Goal: Task Accomplishment & Management: Manage account settings

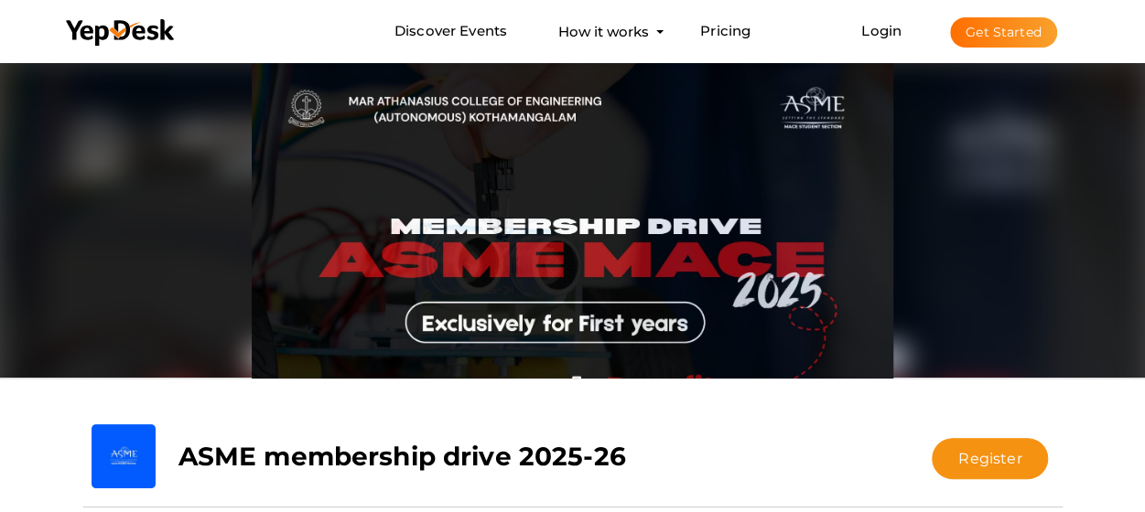
click at [1001, 22] on button "Get Started" at bounding box center [1003, 32] width 107 height 30
click at [866, 30] on link "Login" at bounding box center [881, 30] width 40 height 17
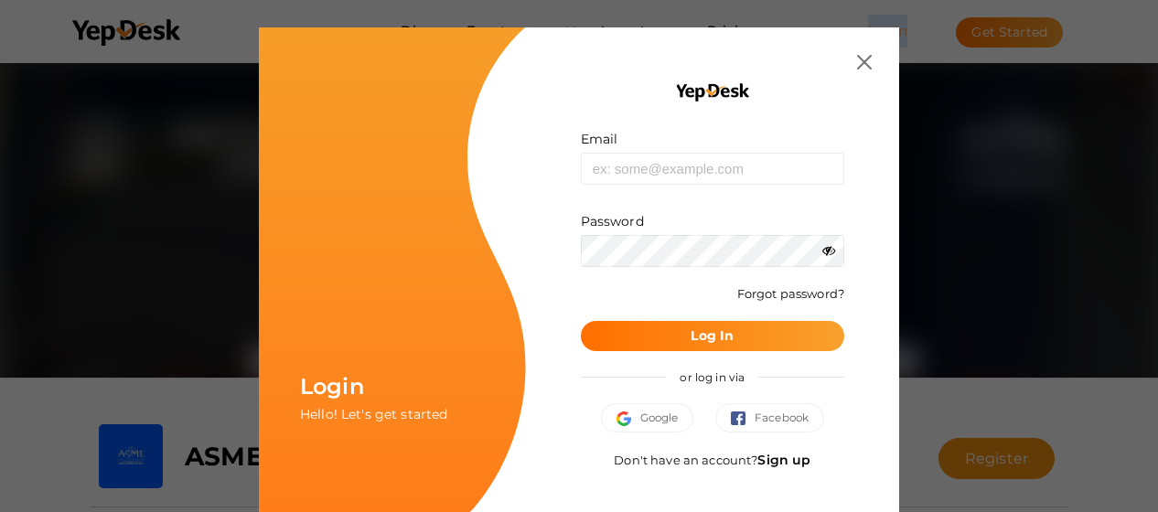
type input "[EMAIL_ADDRESS][PERSON_NAME][DOMAIN_NAME]"
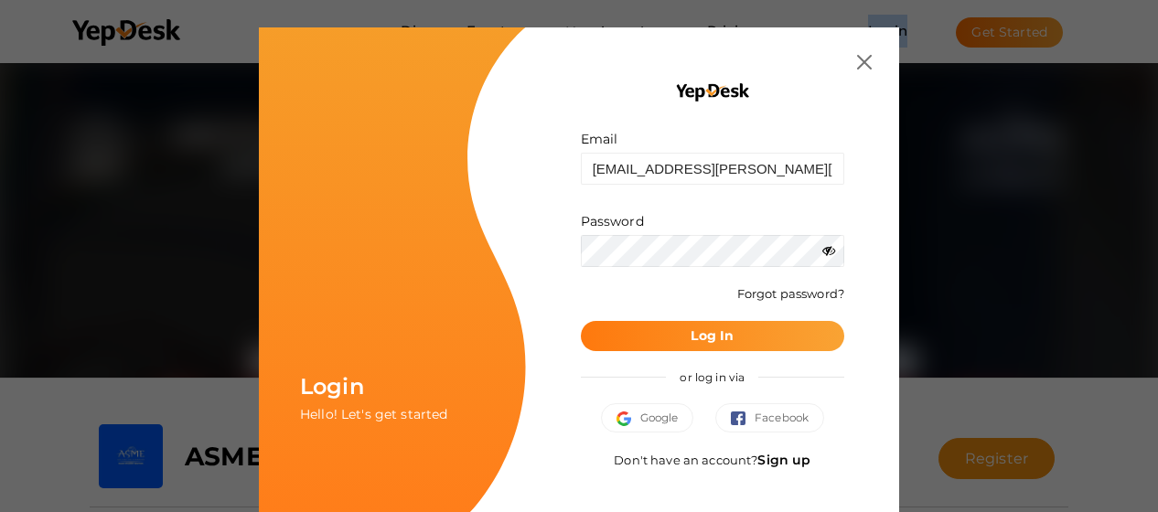
click at [709, 339] on b "Log In" at bounding box center [712, 336] width 43 height 16
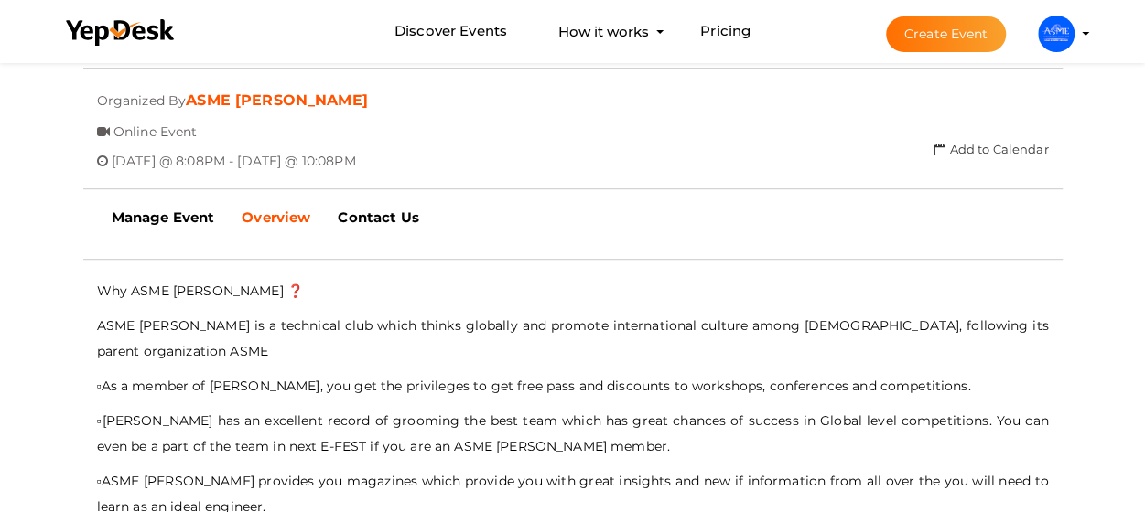
scroll to position [437, 0]
click at [200, 214] on b "Manage Event" at bounding box center [163, 218] width 103 height 17
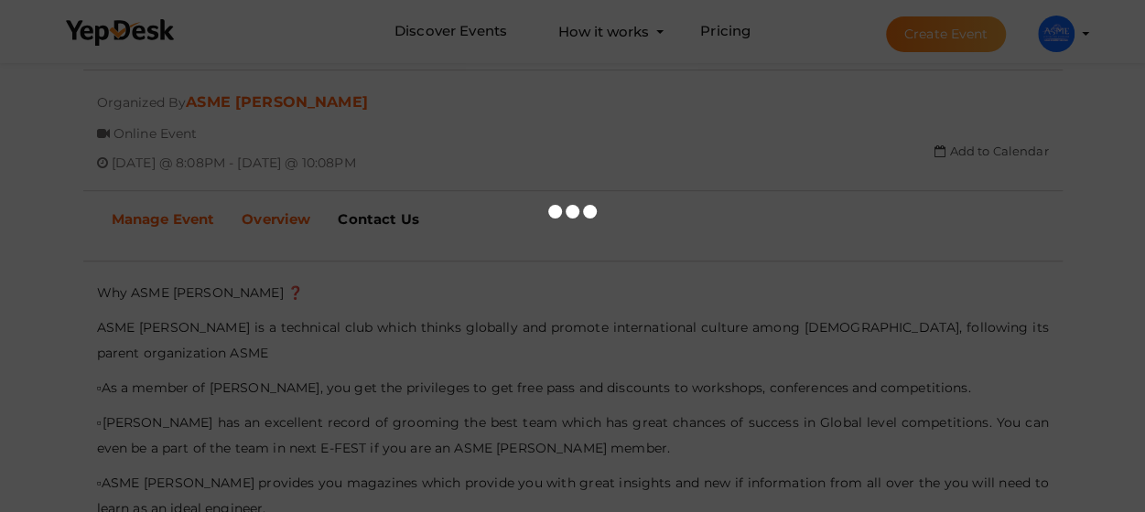
click at [200, 214] on div at bounding box center [572, 256] width 1145 height 512
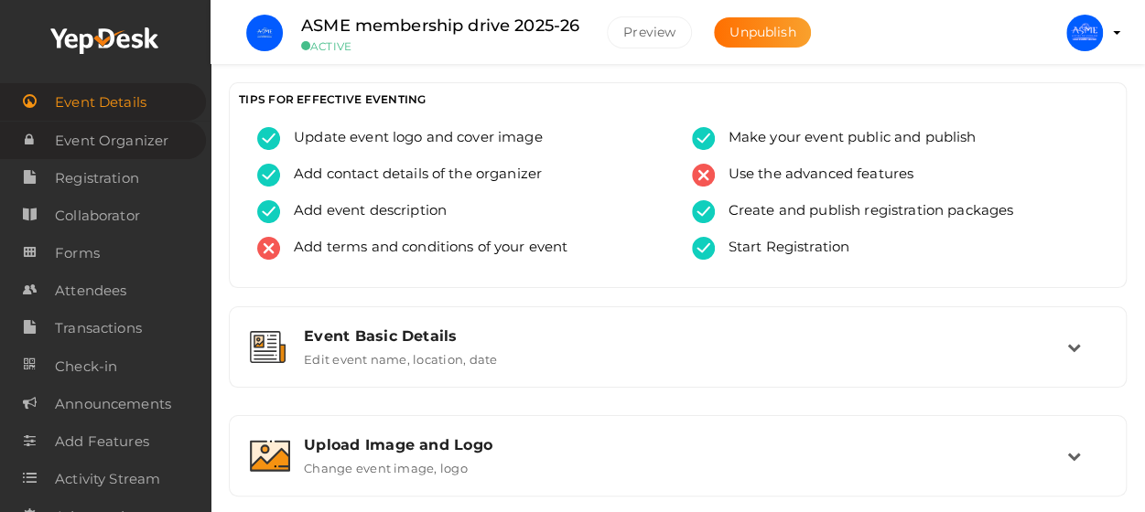
click at [157, 130] on span "Event Organizer" at bounding box center [111, 141] width 113 height 37
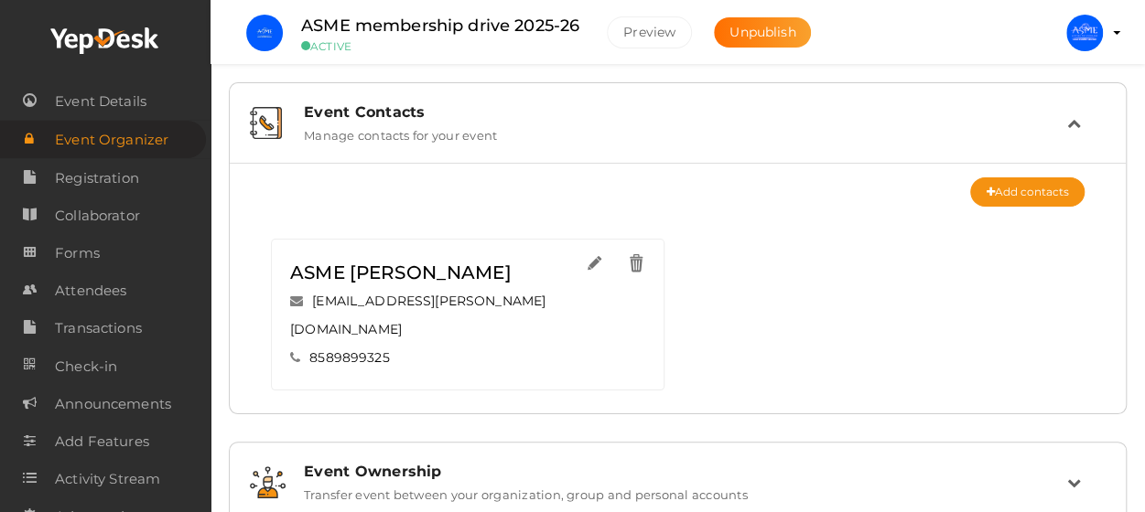
scroll to position [27, 0]
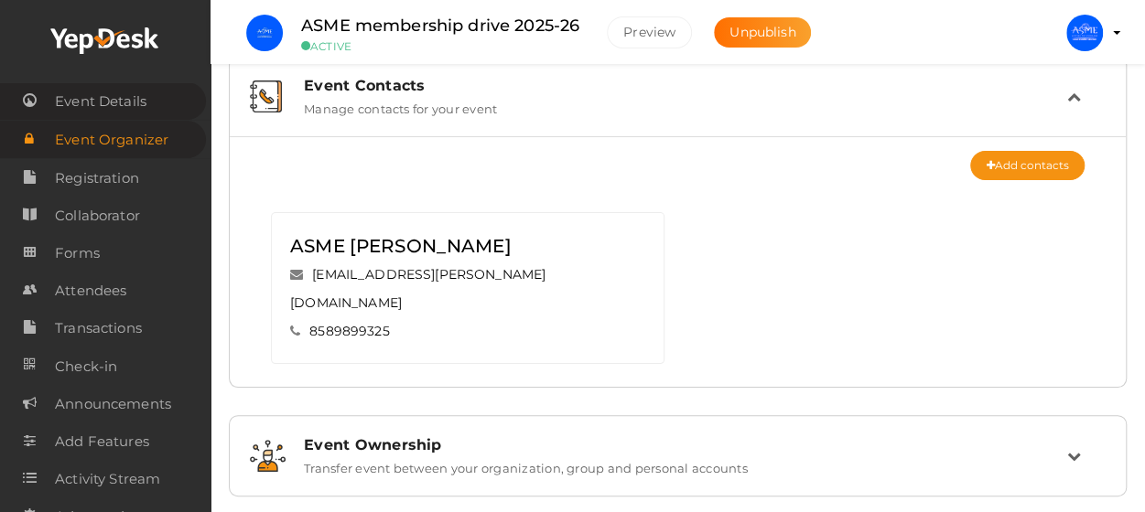
click at [143, 107] on span "Event Details" at bounding box center [101, 101] width 92 height 37
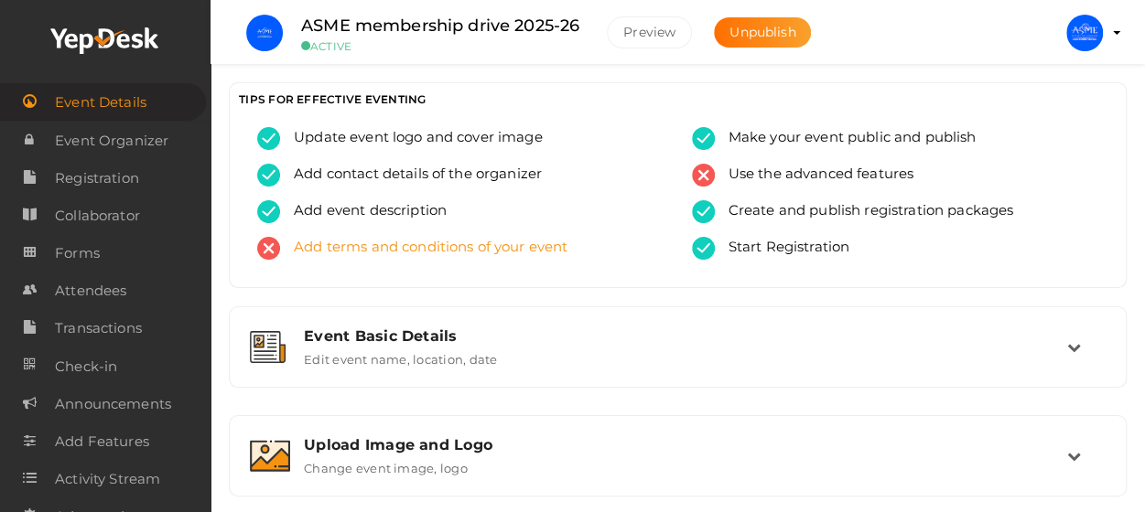
scroll to position [136, 0]
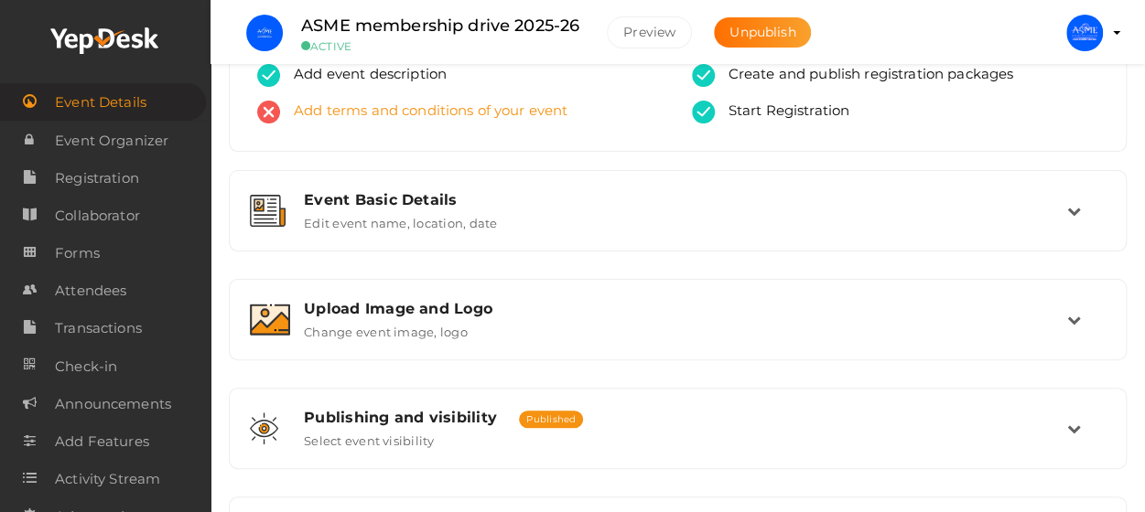
click at [521, 238] on div "Event Basic Details Edit event name, location, date" at bounding box center [678, 210] width 878 height 61
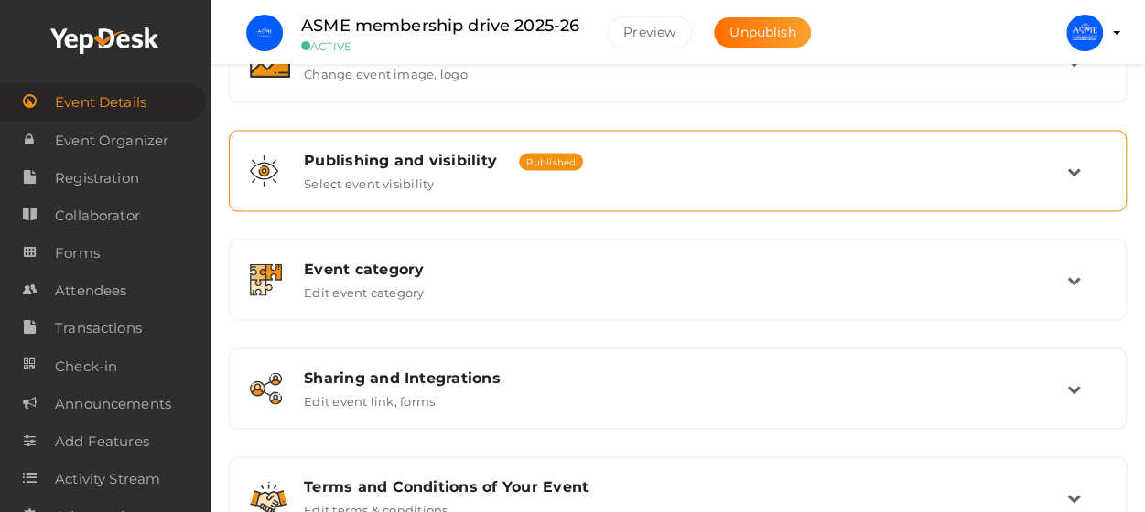
scroll to position [1618, 0]
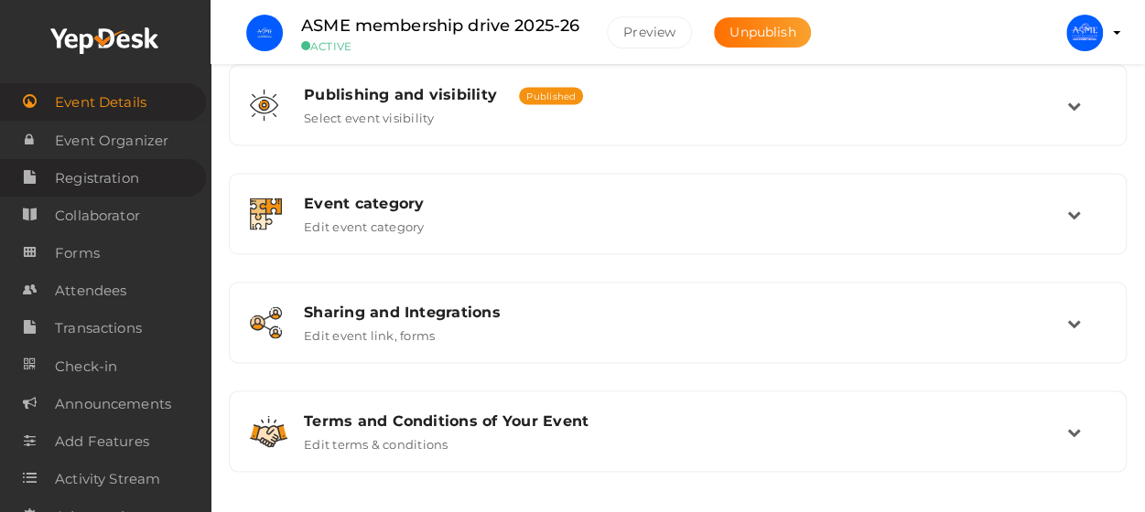
click at [123, 178] on span "Registration" at bounding box center [97, 178] width 84 height 37
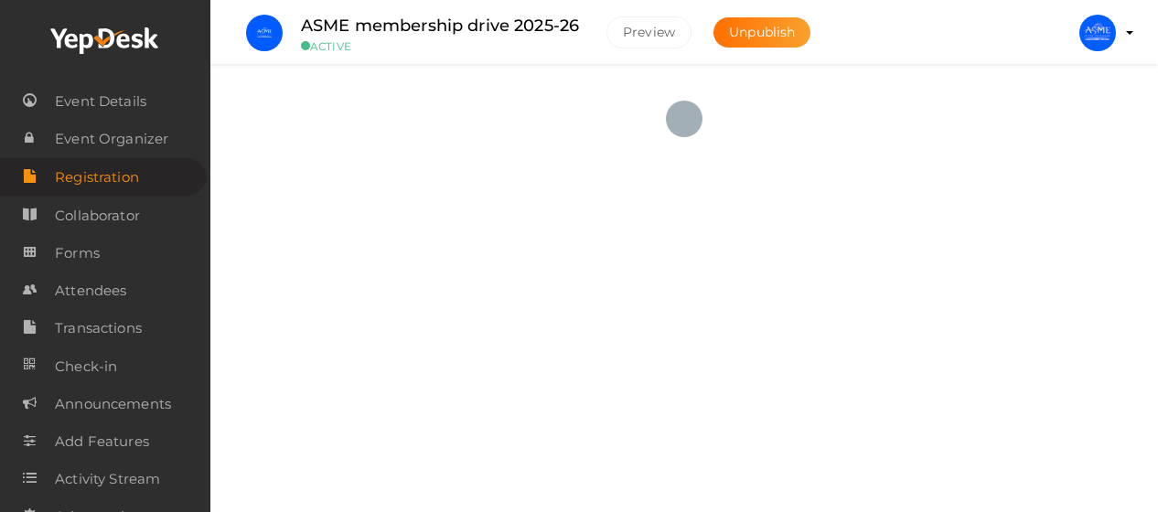
checkbox input "true"
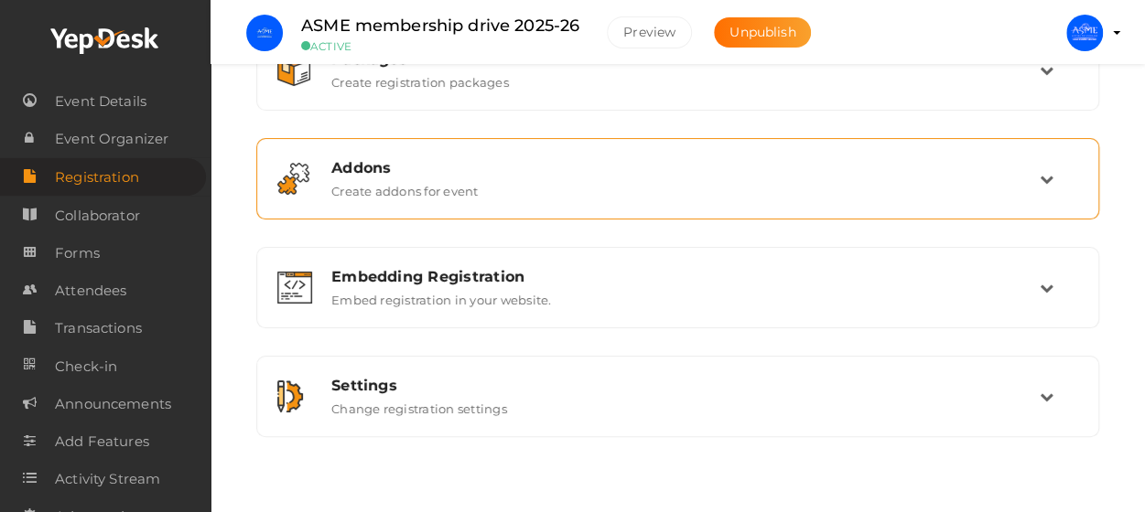
scroll to position [123, 0]
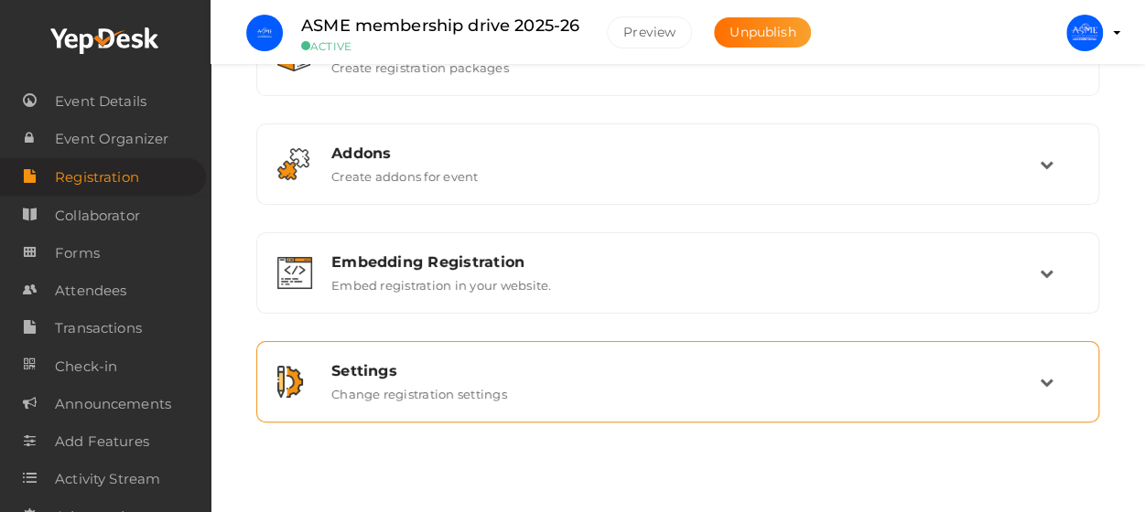
click at [316, 380] on div at bounding box center [297, 382] width 40 height 32
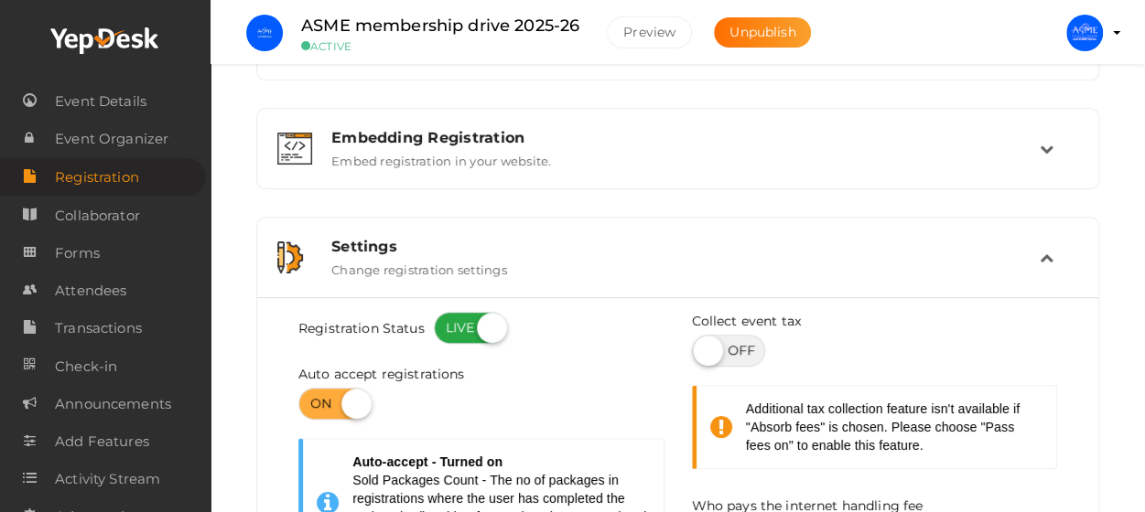
scroll to position [238, 0]
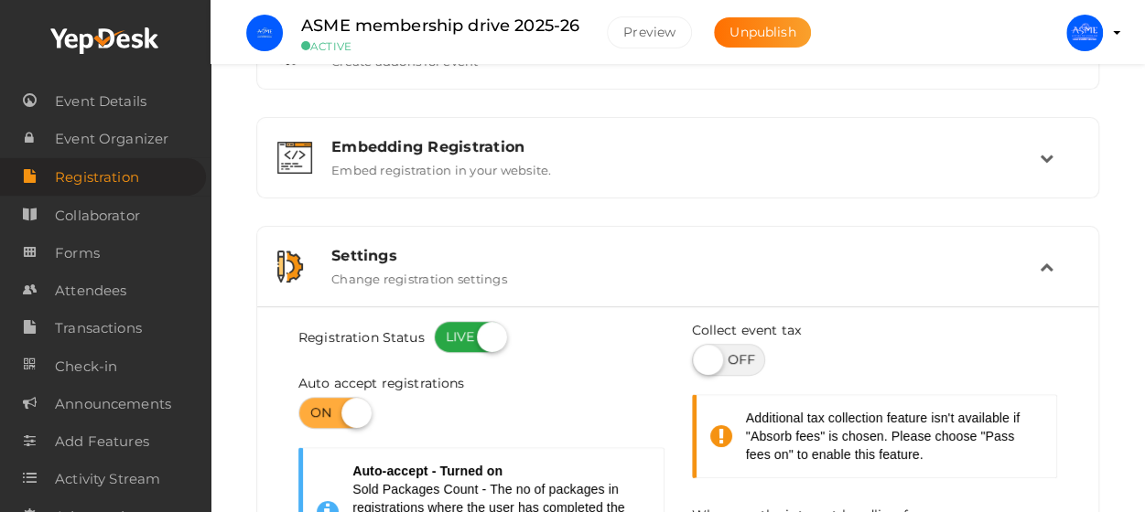
click at [428, 264] on label "Change registration settings" at bounding box center [419, 275] width 176 height 22
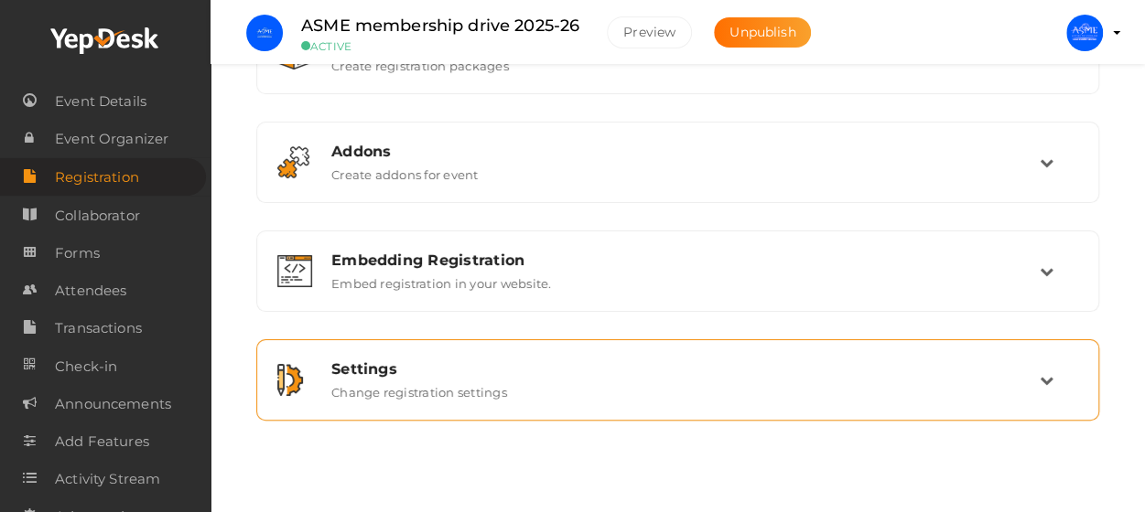
scroll to position [123, 0]
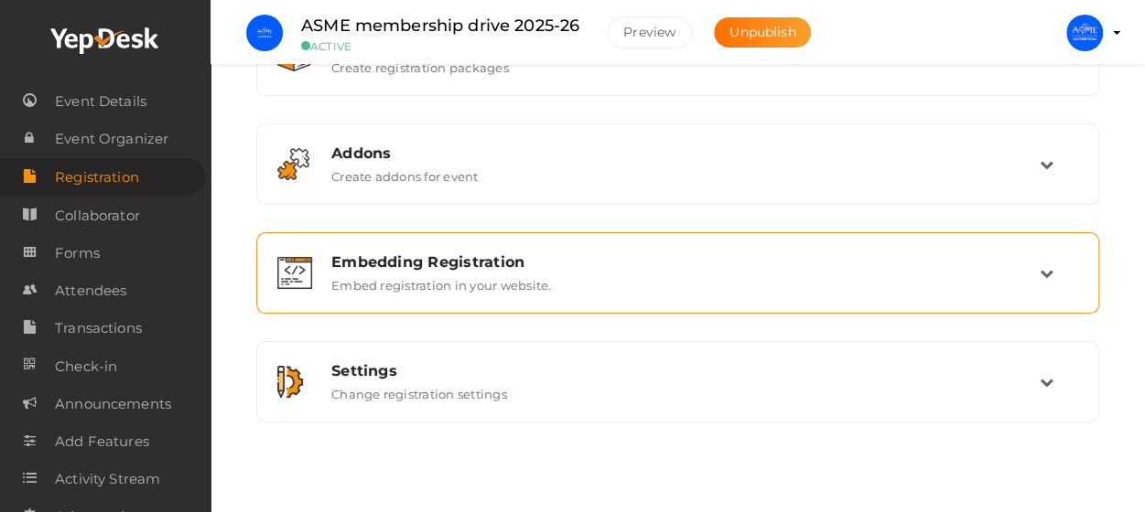
click at [472, 263] on div "Embedding Registration" at bounding box center [685, 261] width 708 height 17
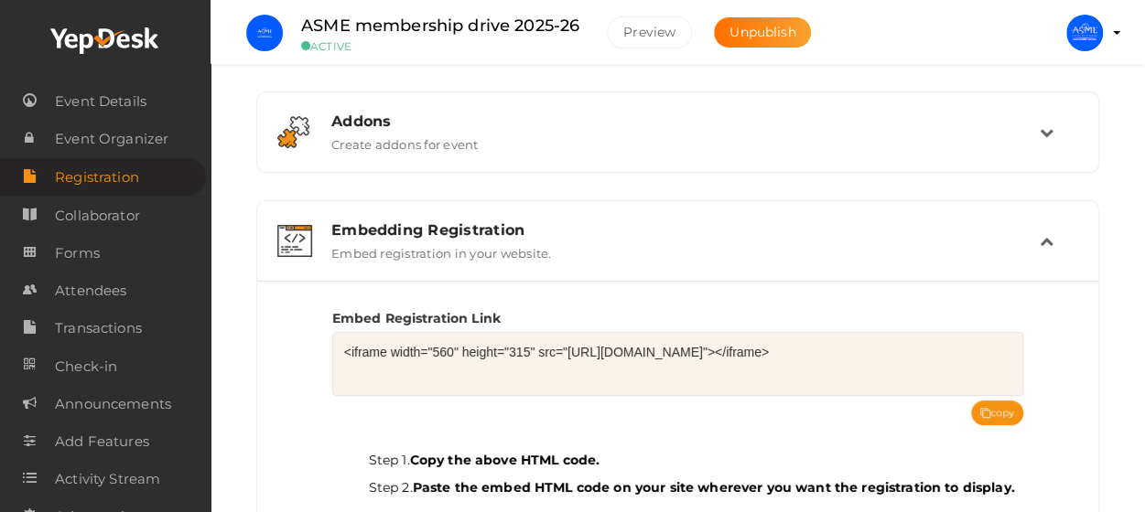
scroll to position [152, 0]
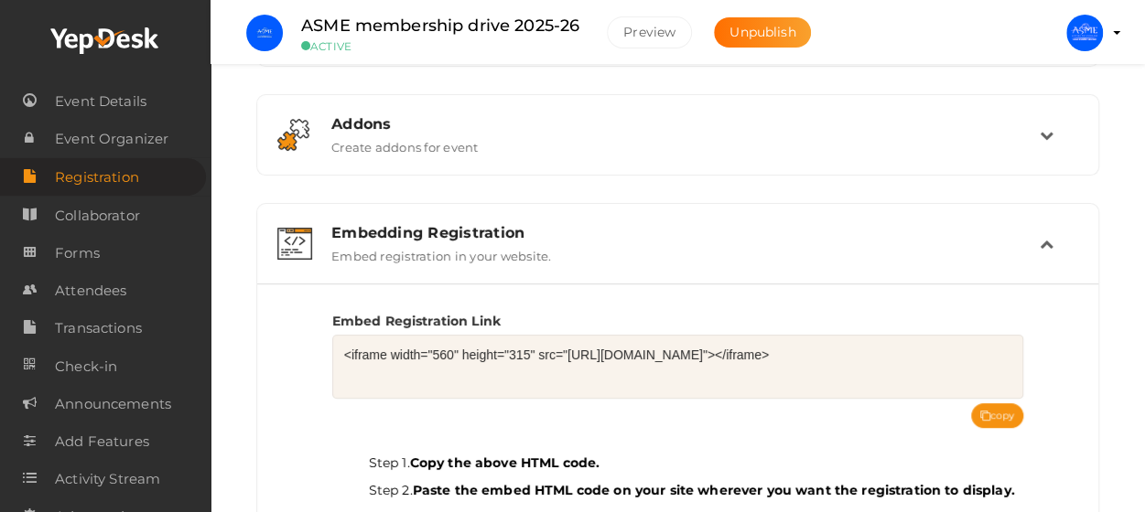
click at [550, 243] on div "Embedding Registration Embed registration in your website." at bounding box center [679, 243] width 722 height 39
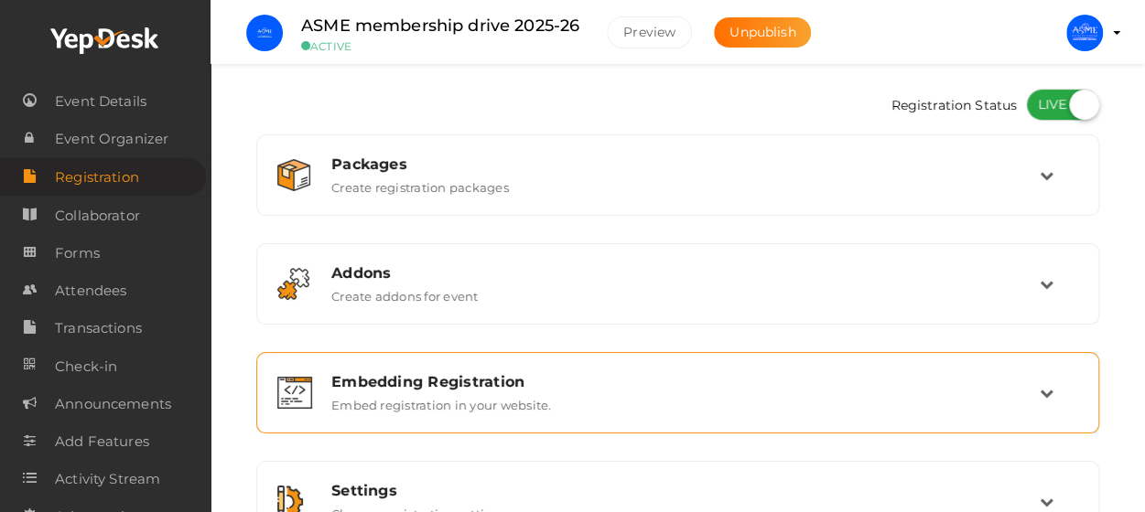
scroll to position [0, 0]
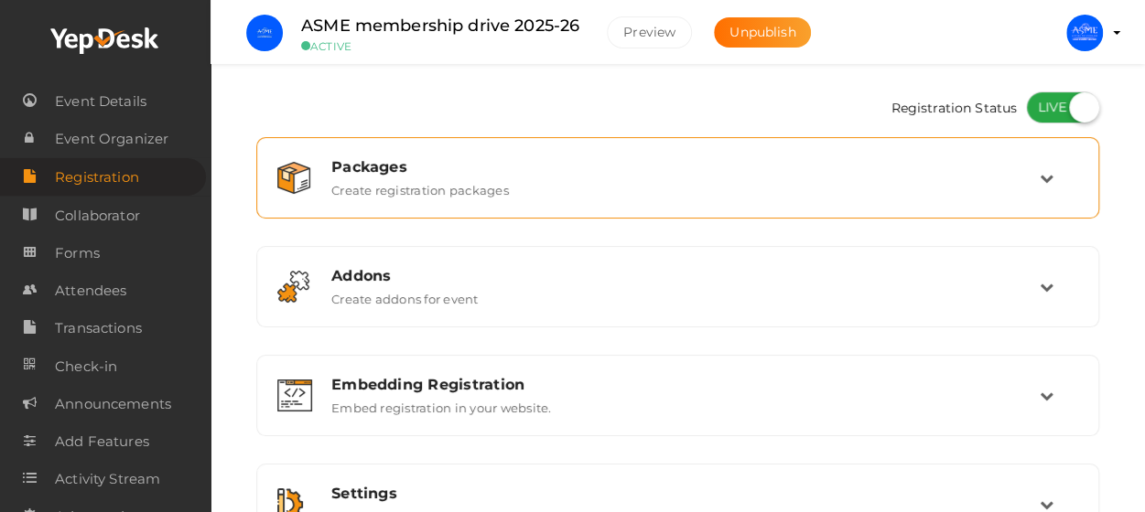
click at [620, 169] on div "Packages" at bounding box center [685, 166] width 708 height 17
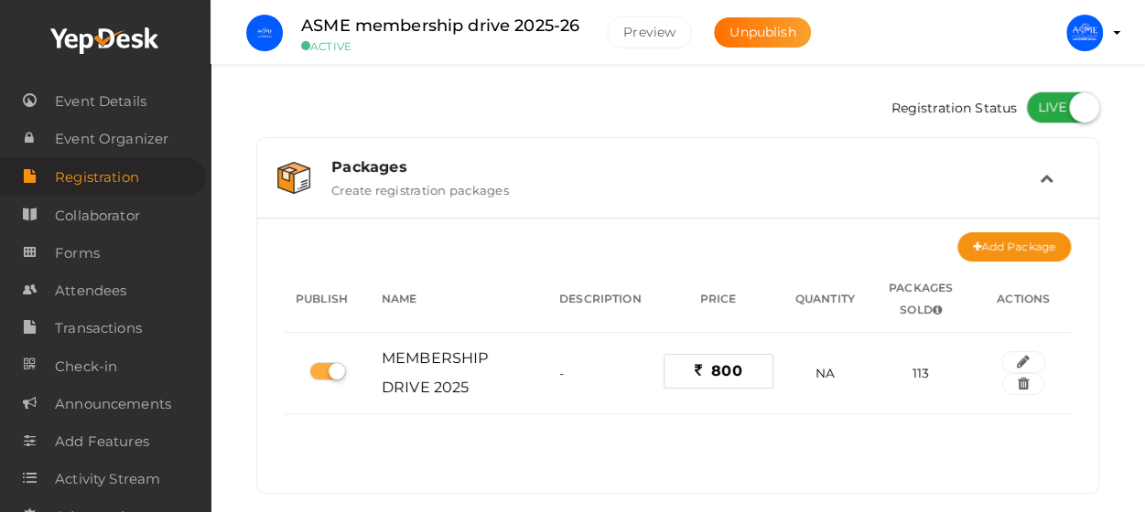
click at [620, 169] on div "Packages" at bounding box center [685, 166] width 708 height 17
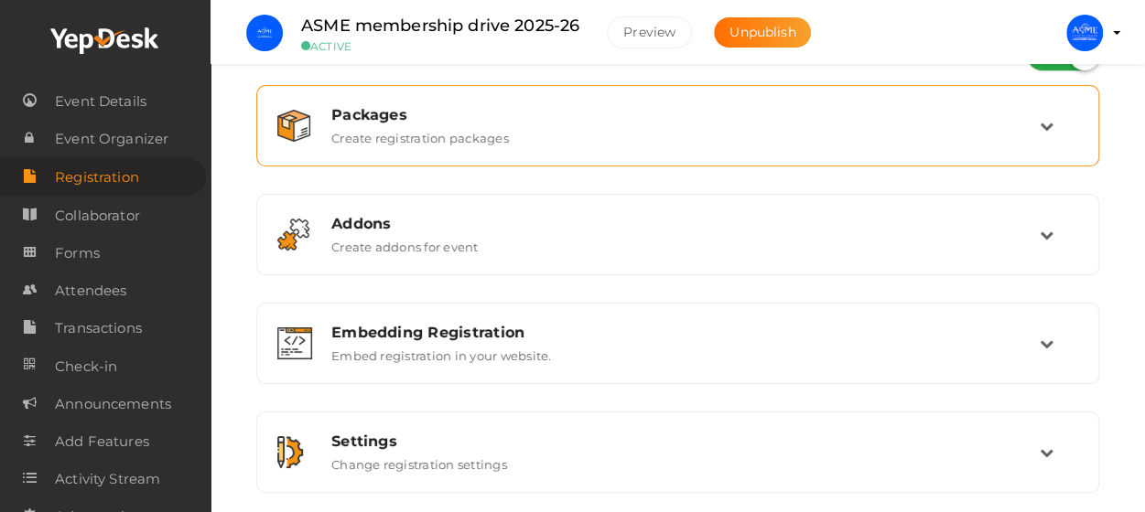
scroll to position [53, 0]
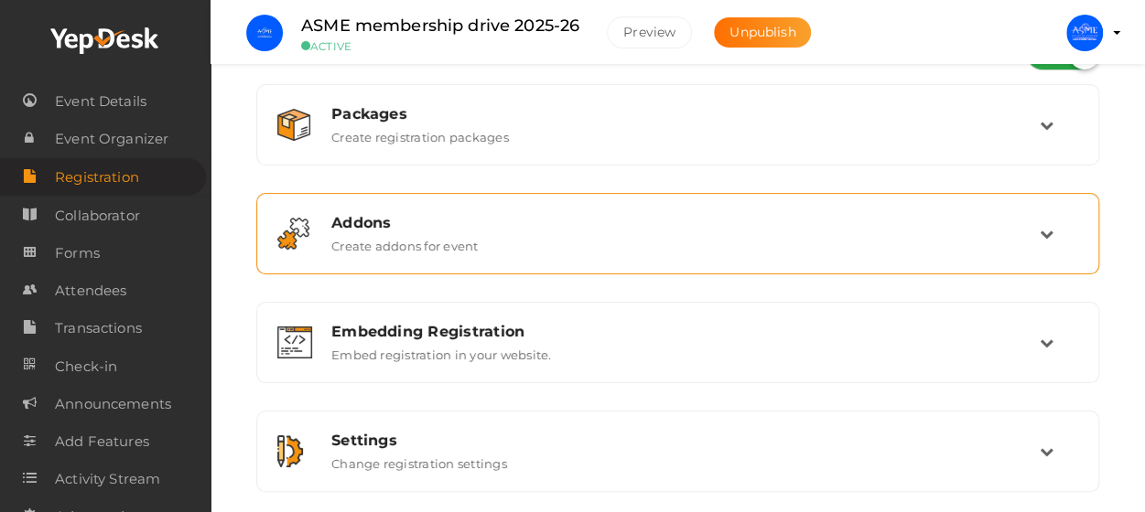
click at [653, 219] on div "Addons" at bounding box center [685, 222] width 708 height 17
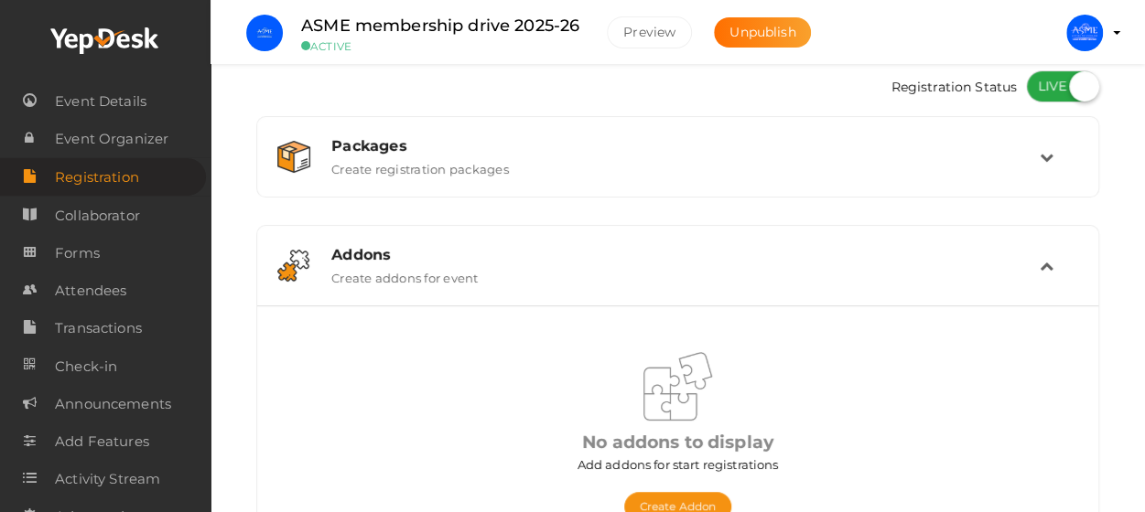
scroll to position [22, 0]
click at [645, 239] on div "Addons Create addons for event" at bounding box center [677, 264] width 823 height 61
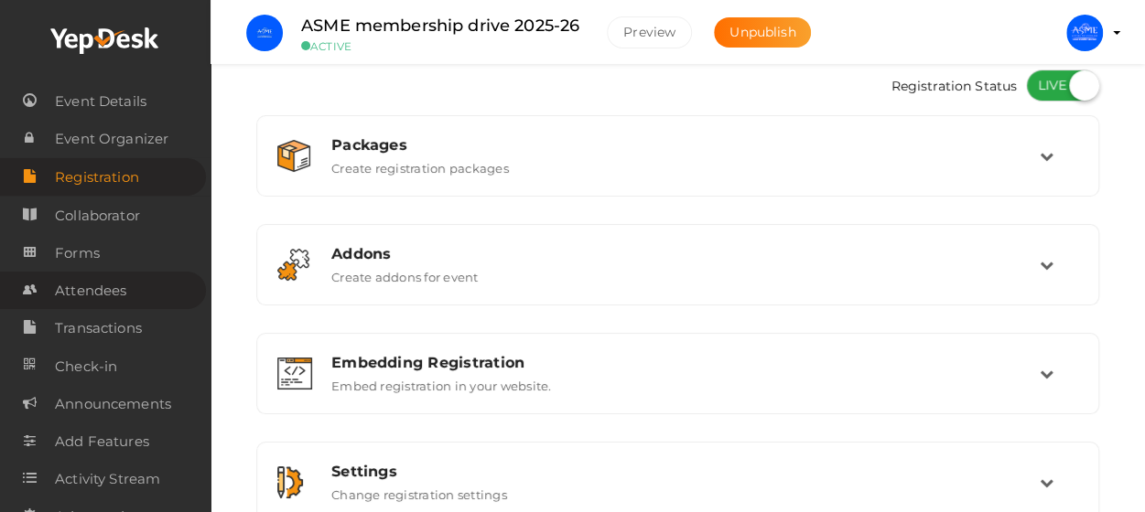
scroll to position [14, 0]
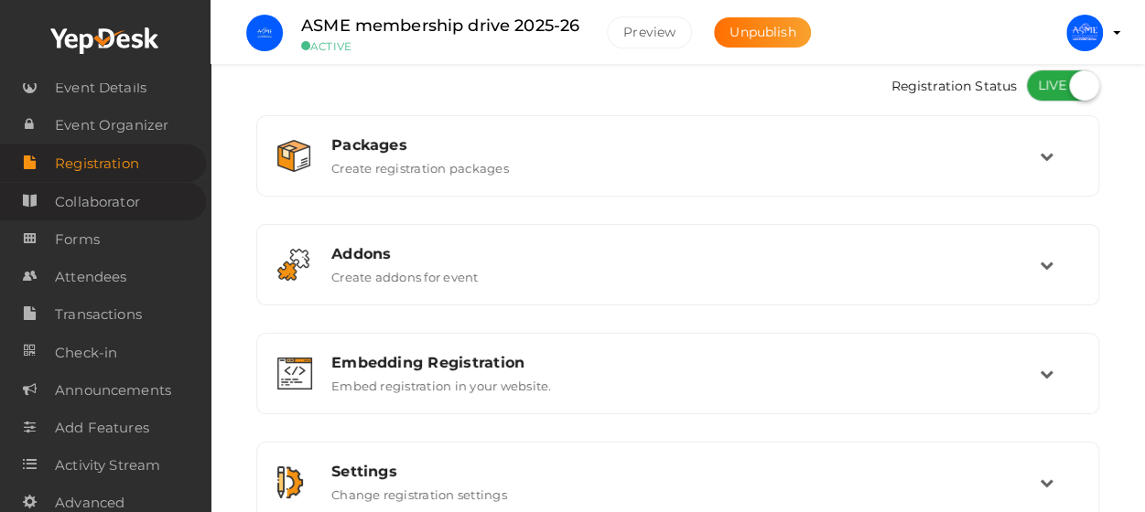
click at [141, 195] on link "Collaborator" at bounding box center [103, 202] width 206 height 38
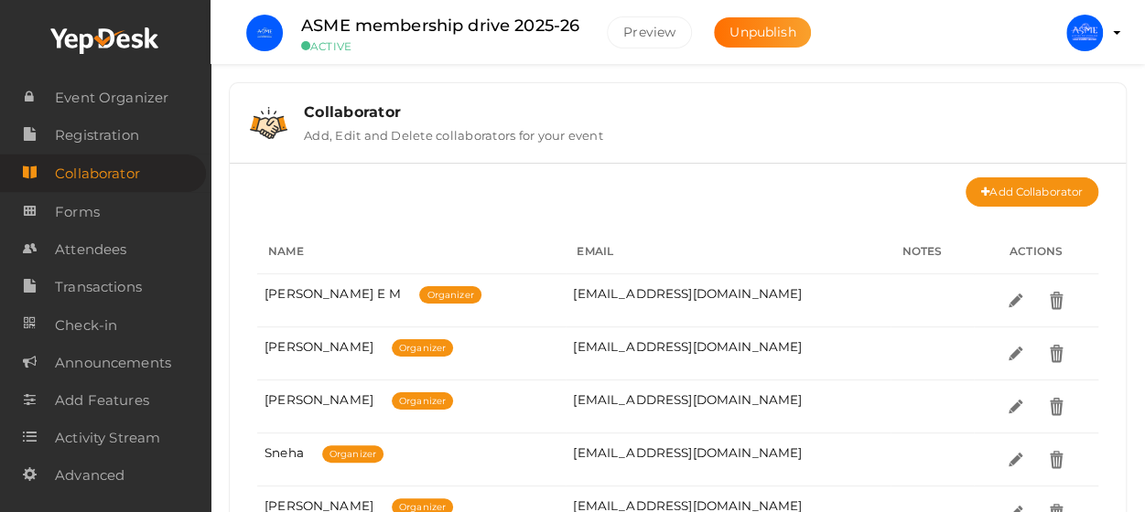
scroll to position [102, 0]
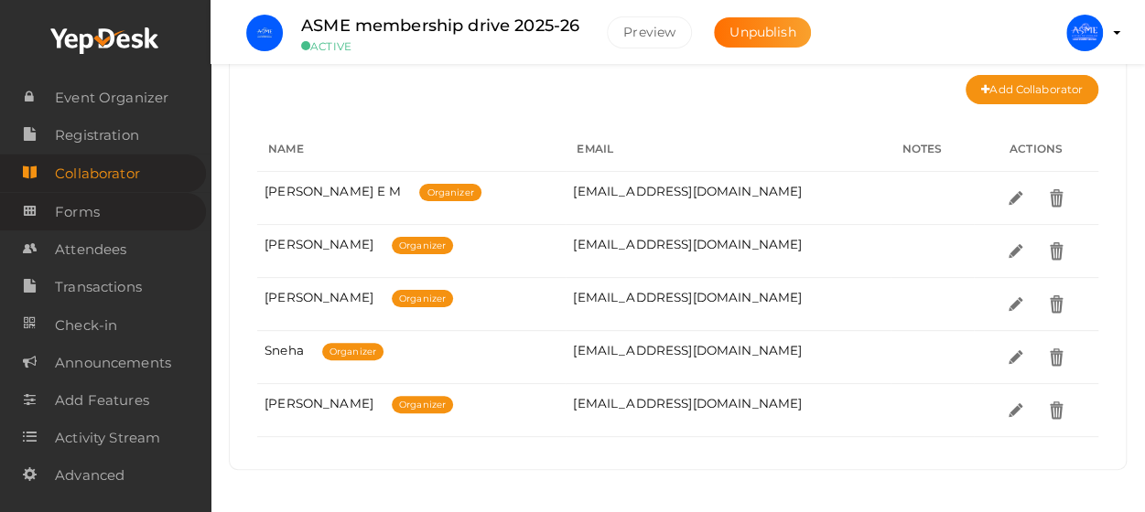
click at [73, 211] on span "Forms" at bounding box center [77, 212] width 45 height 37
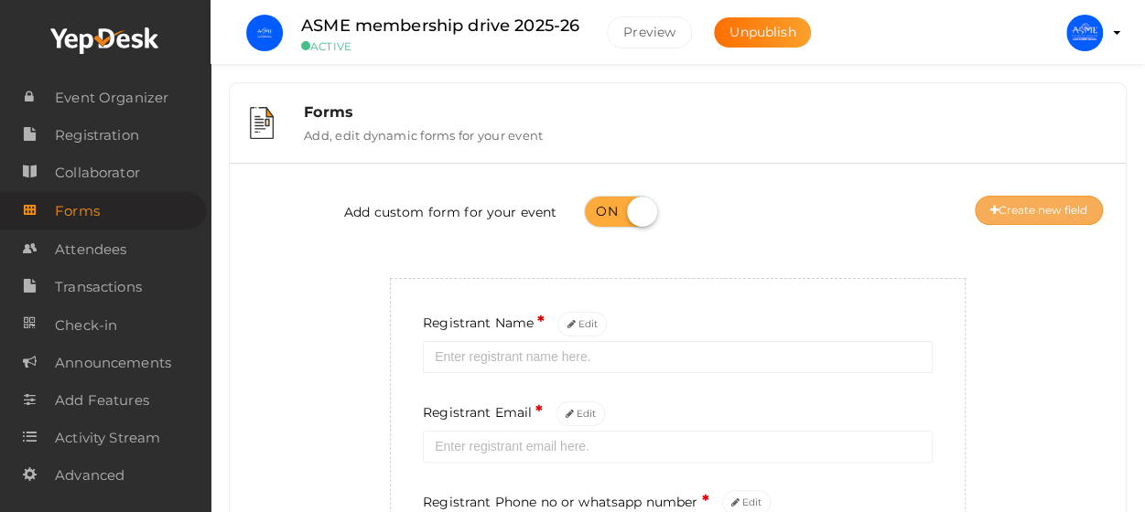
click at [1065, 210] on button "Create new field" at bounding box center [1039, 210] width 128 height 29
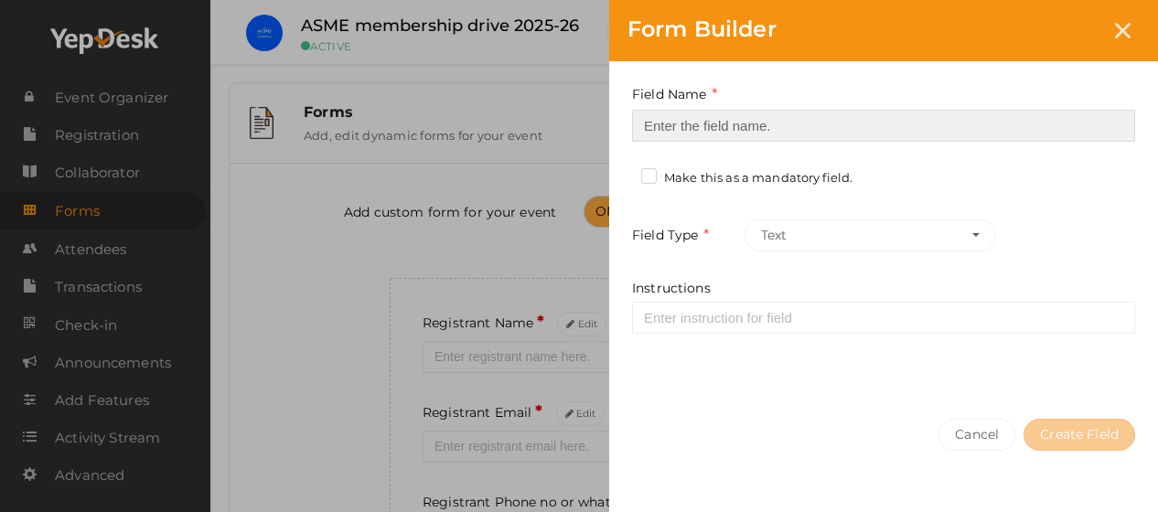
click at [692, 131] on input at bounding box center [883, 126] width 503 height 32
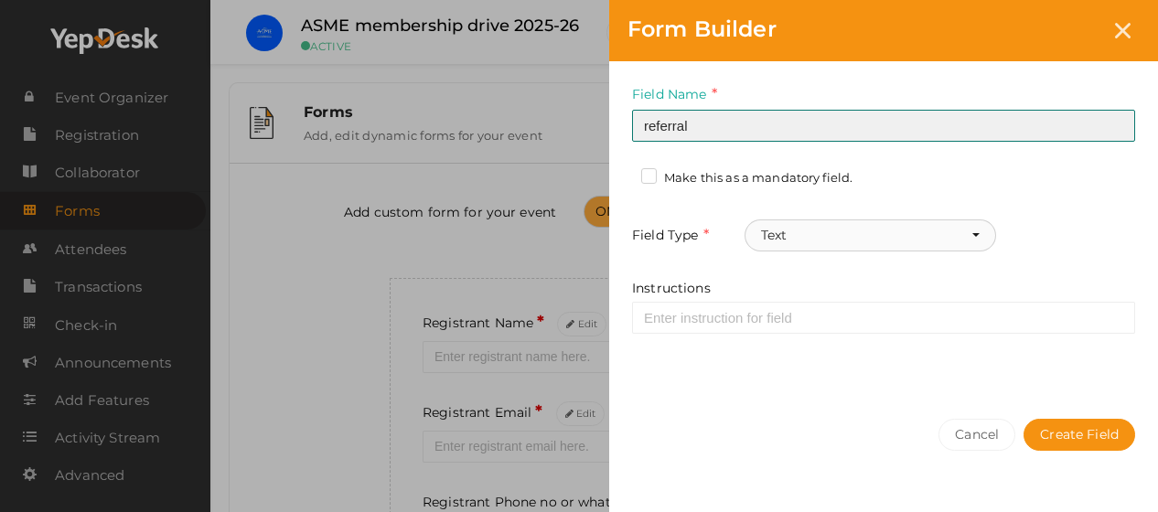
type input "referral"
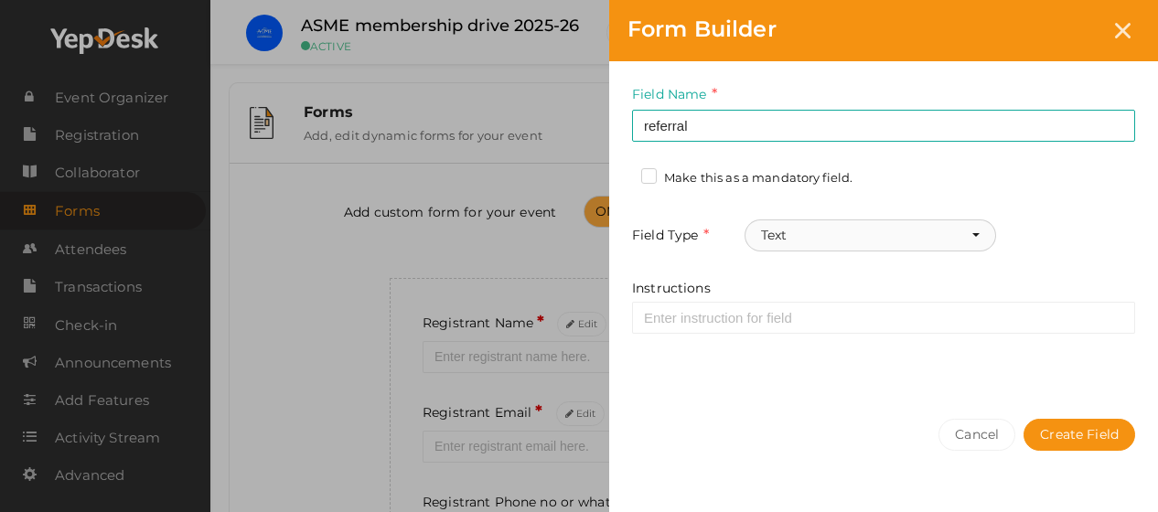
click at [985, 233] on button "Text" at bounding box center [871, 236] width 252 height 32
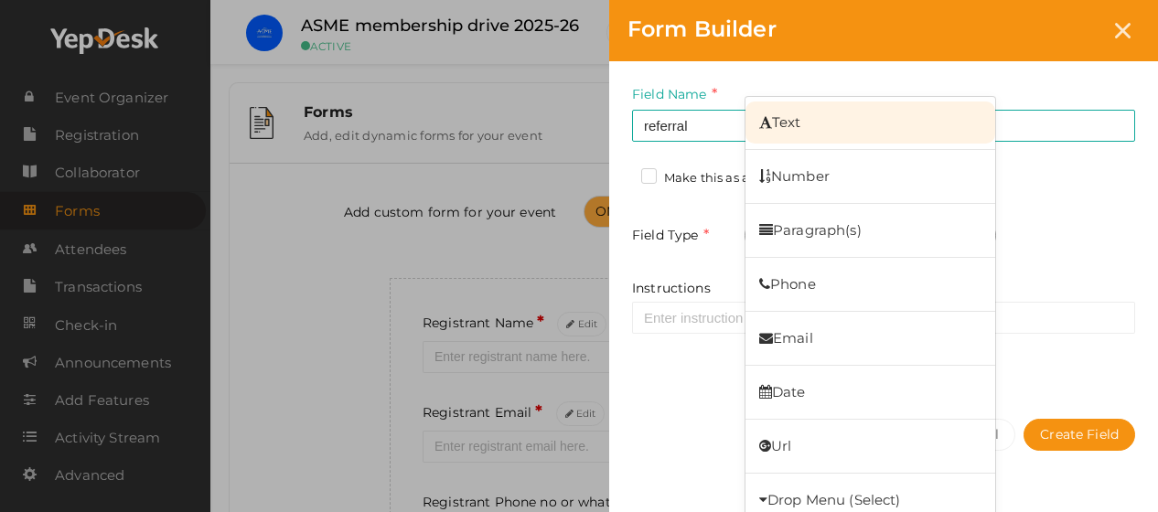
click at [833, 113] on link "Text" at bounding box center [871, 123] width 250 height 42
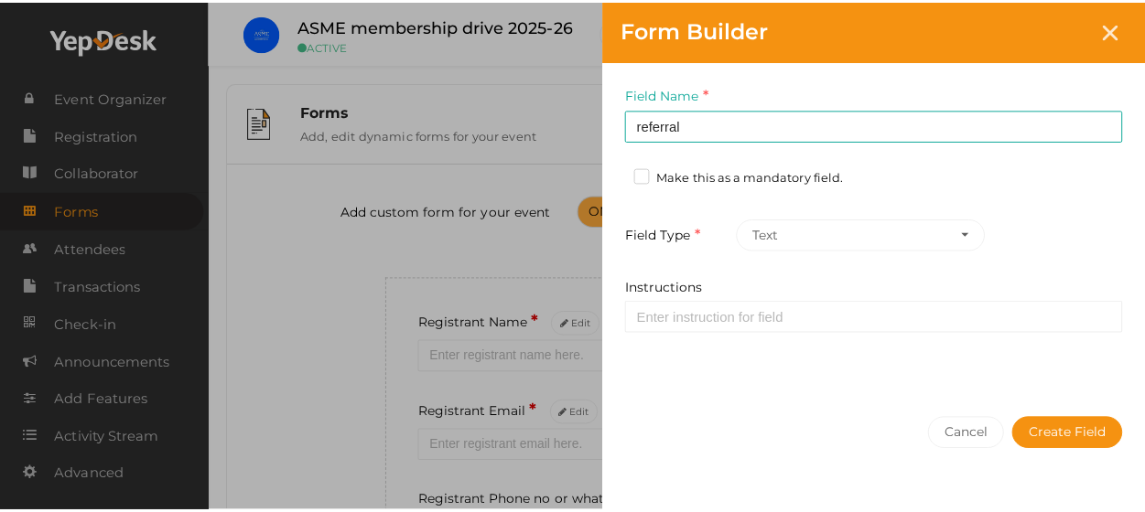
scroll to position [17, 0]
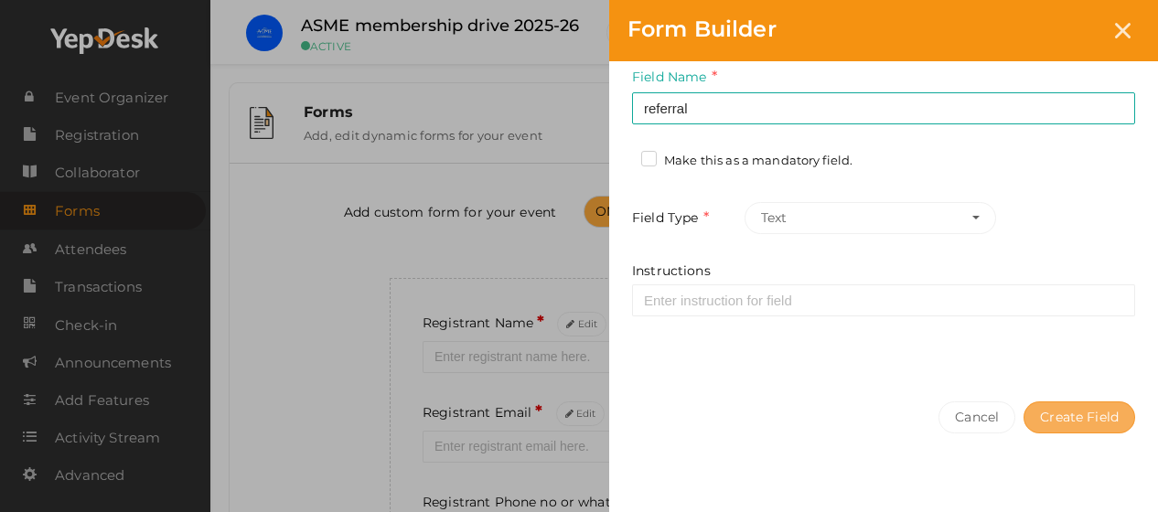
click at [1085, 414] on button "Create Field" at bounding box center [1080, 418] width 112 height 32
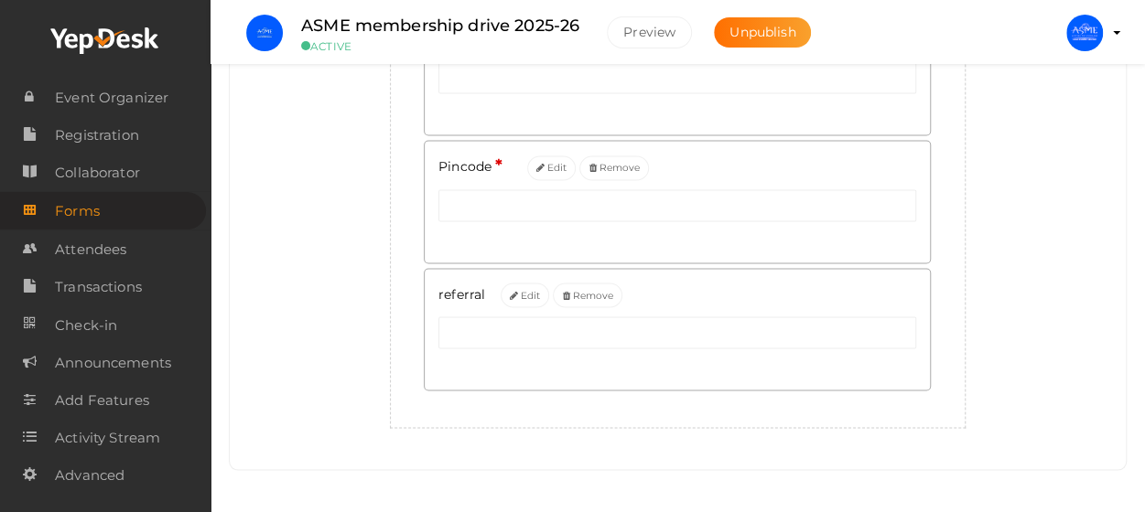
scroll to position [1480, 0]
click at [525, 296] on button "Edit" at bounding box center [525, 297] width 49 height 25
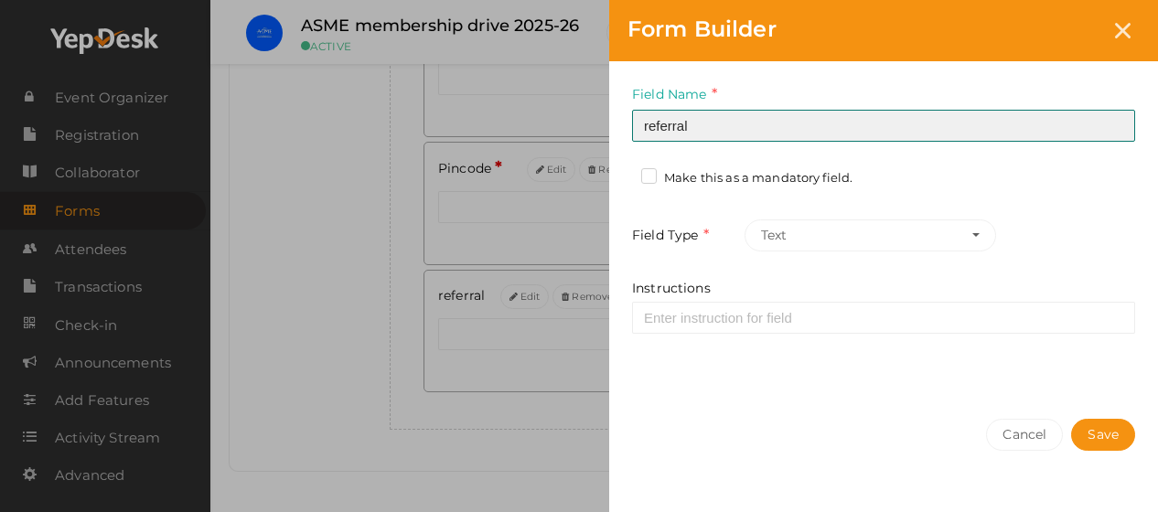
click at [646, 122] on input "referral" at bounding box center [883, 126] width 503 height 32
type input "Referral"
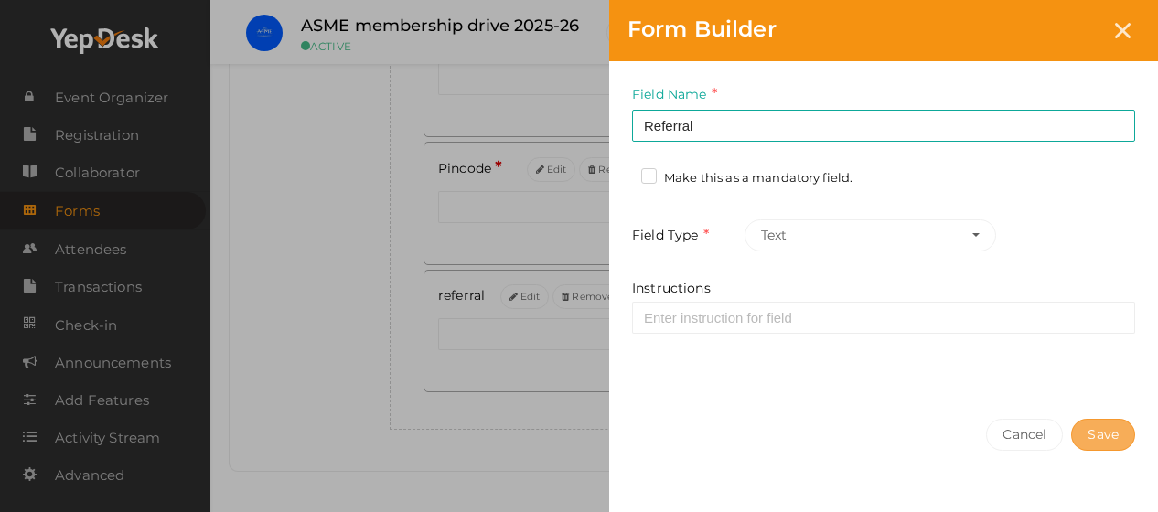
click at [1107, 434] on button "Save" at bounding box center [1104, 435] width 64 height 32
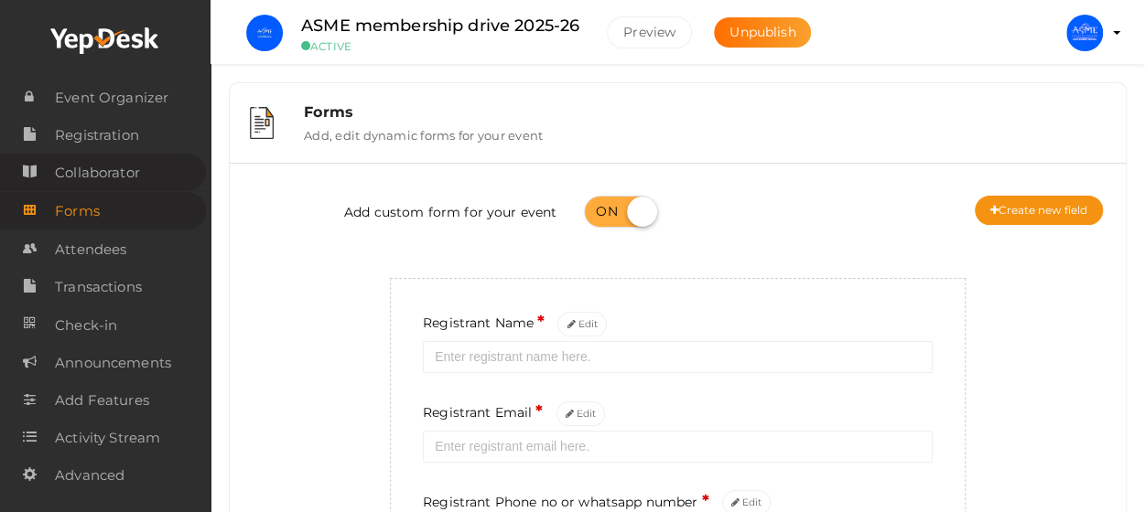
scroll to position [0, 0]
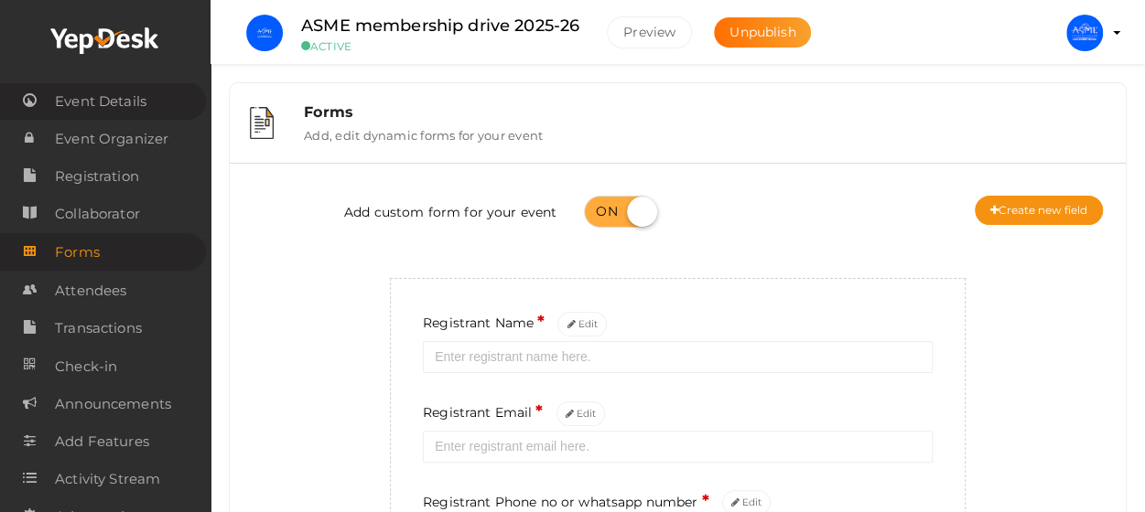
click at [104, 92] on span "Event Details" at bounding box center [101, 101] width 92 height 37
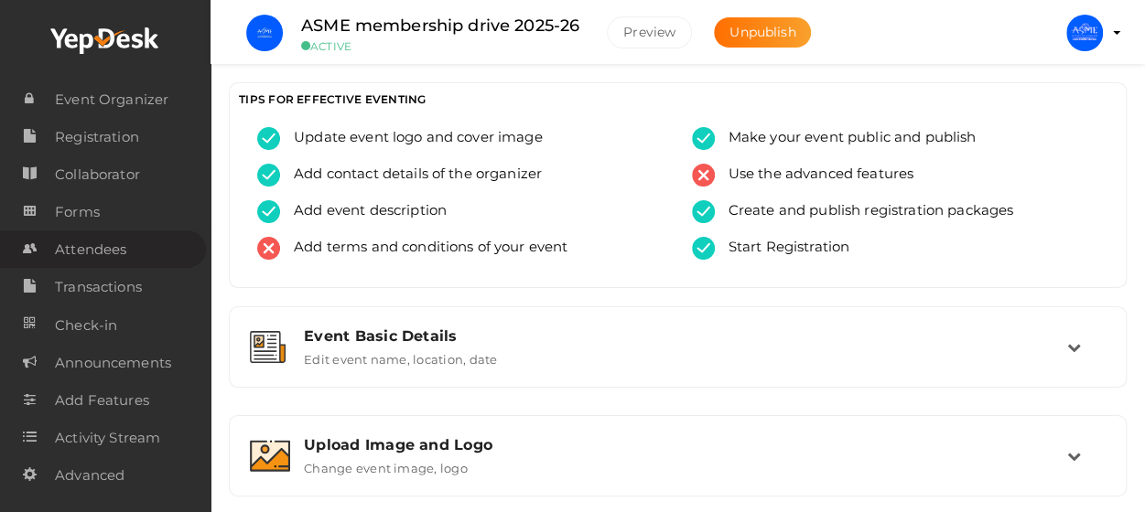
click at [102, 264] on span "Attendees" at bounding box center [90, 250] width 71 height 37
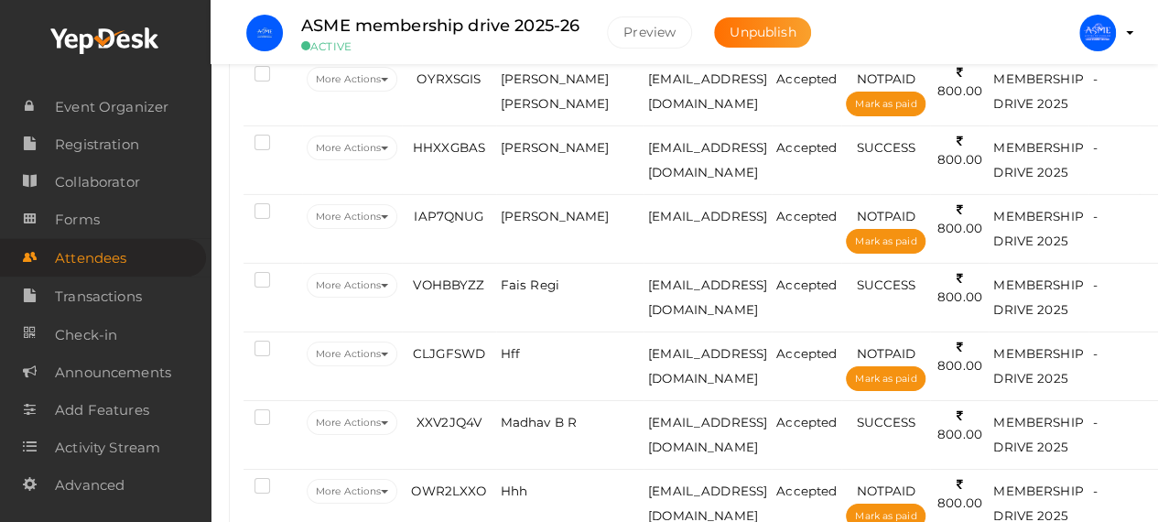
scroll to position [3011, 0]
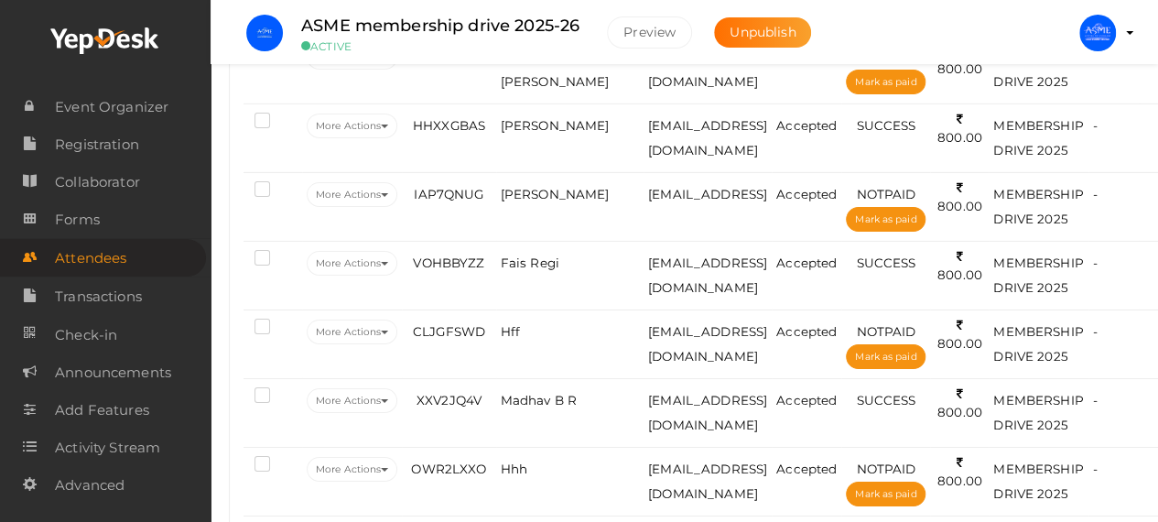
click at [1097, 28] on img at bounding box center [1097, 33] width 37 height 37
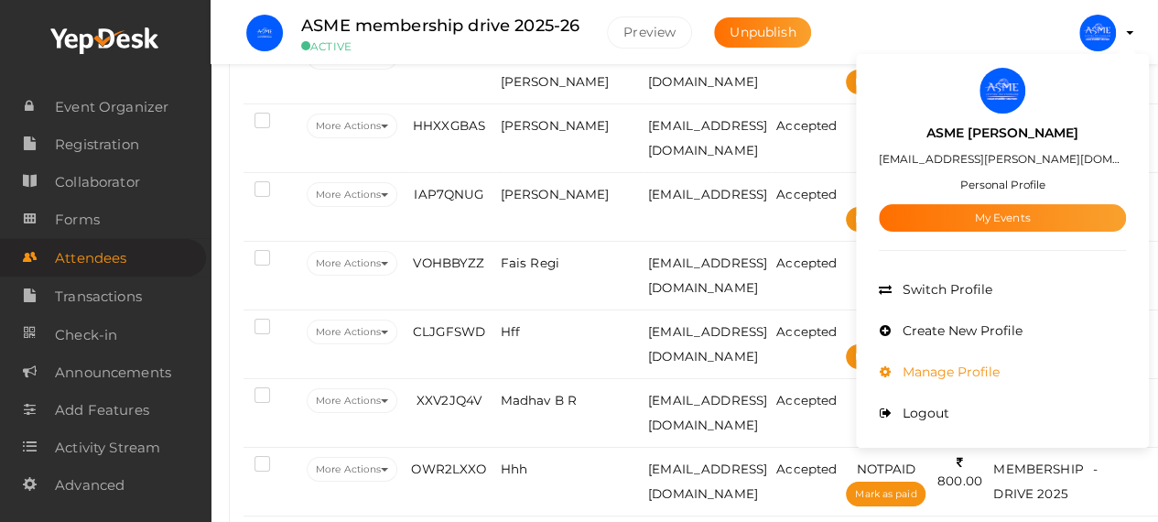
click at [999, 378] on span "Manage Profile" at bounding box center [949, 371] width 102 height 16
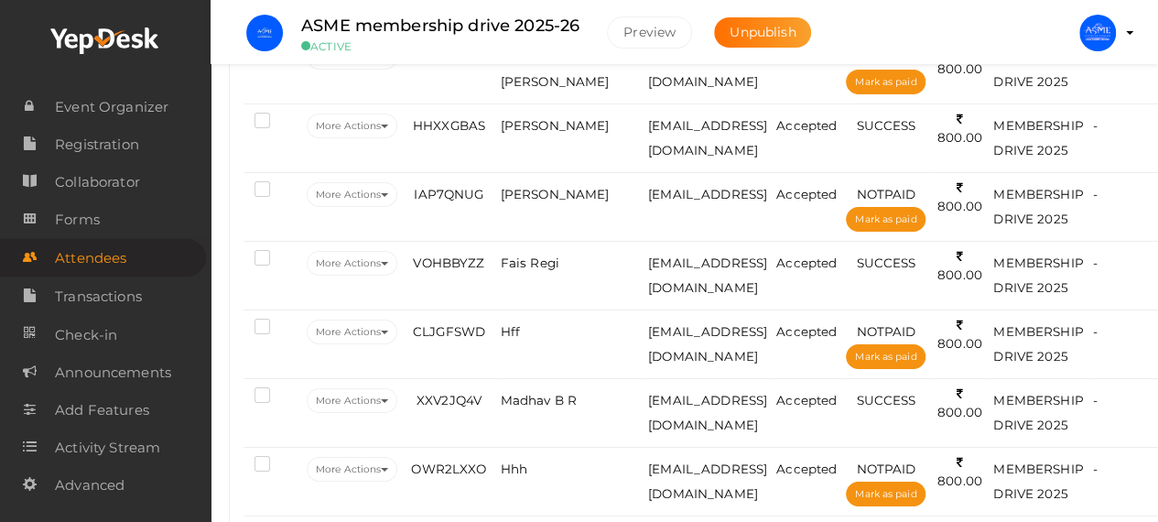
scroll to position [0, 0]
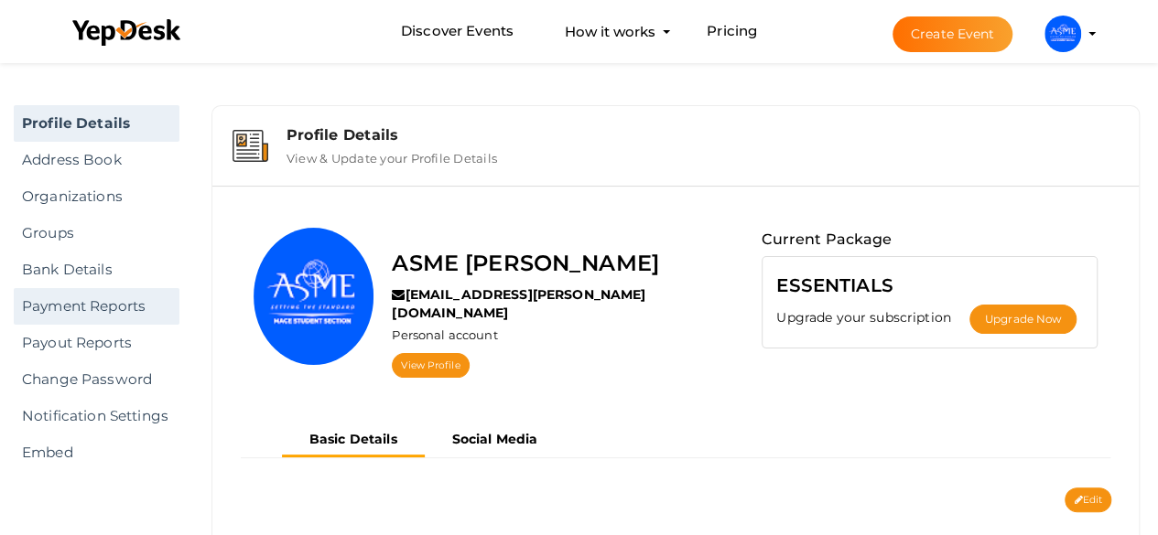
click at [97, 301] on link "Payment Reports" at bounding box center [97, 306] width 166 height 37
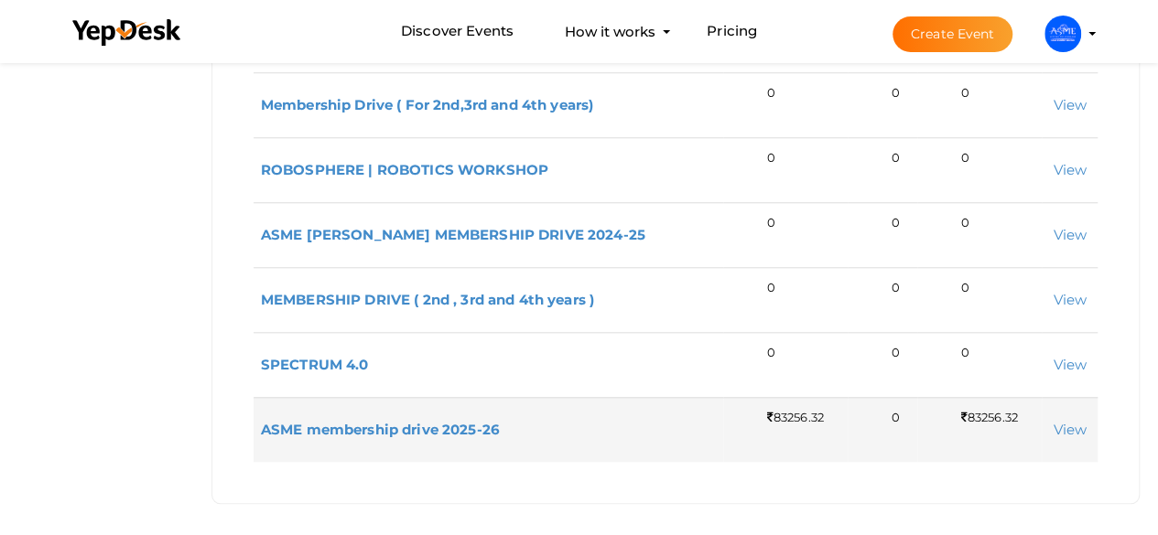
scroll to position [789, 0]
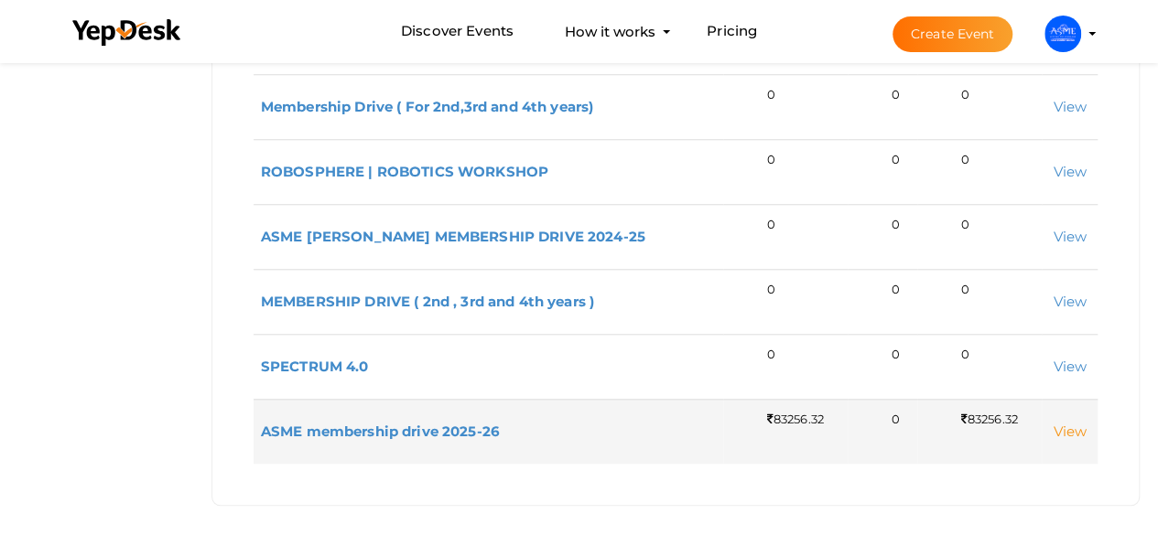
click at [1072, 423] on link "View" at bounding box center [1069, 431] width 34 height 17
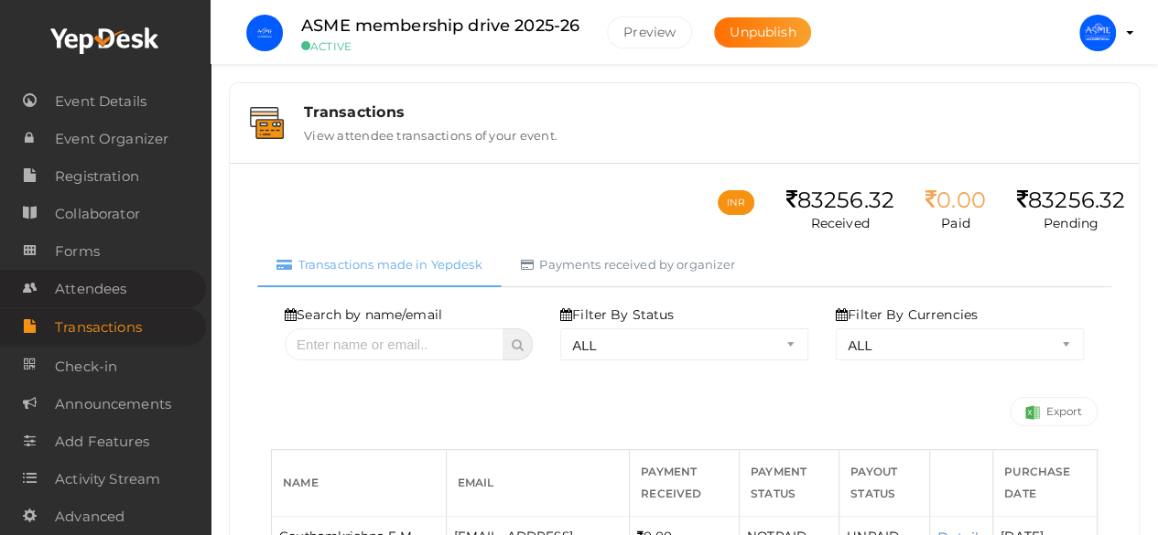
click at [115, 296] on span "Attendees" at bounding box center [90, 289] width 71 height 37
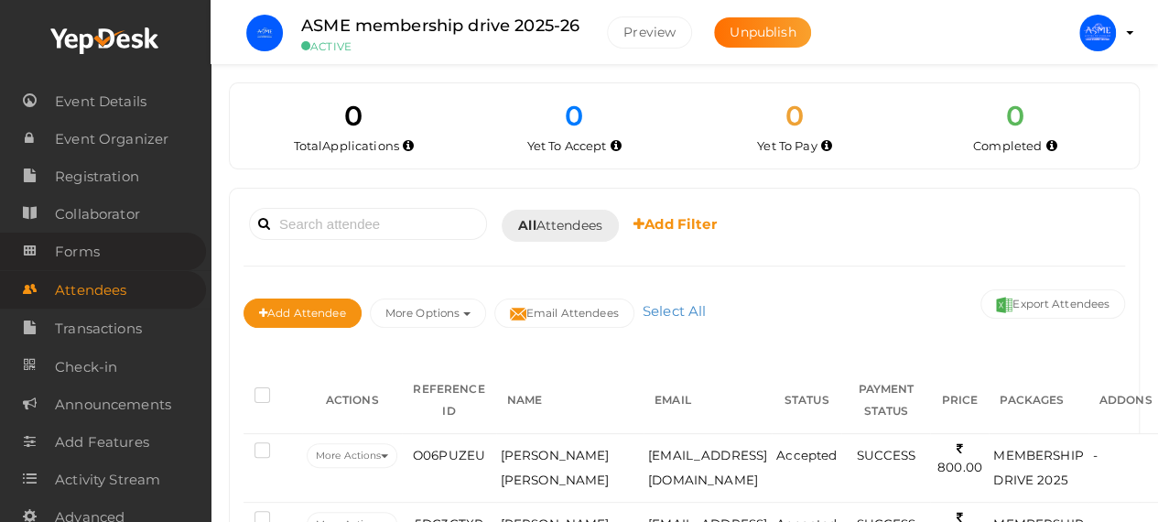
click at [99, 246] on span "Forms" at bounding box center [77, 251] width 45 height 37
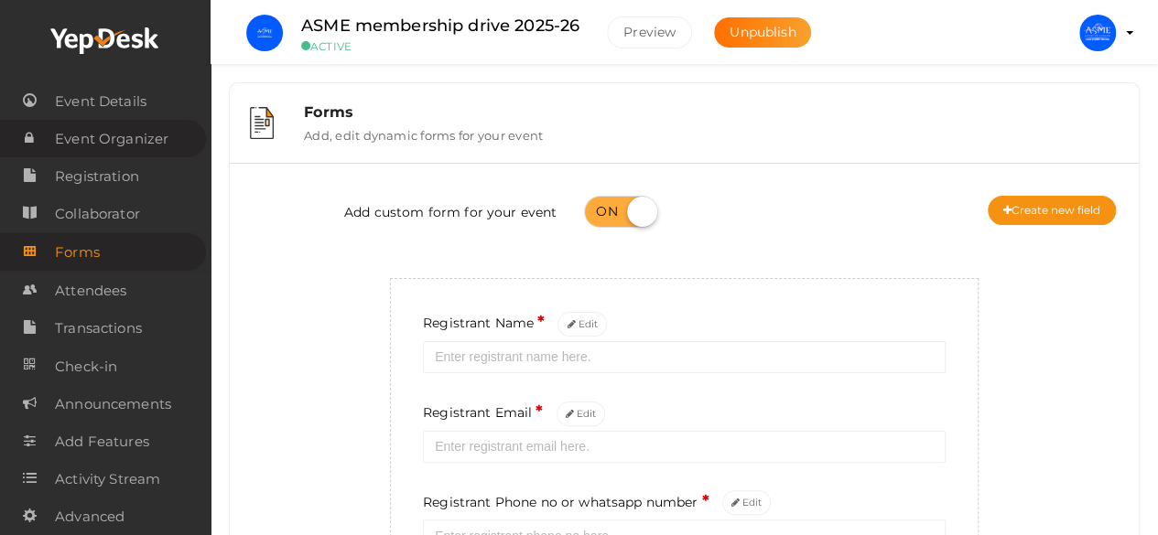
click at [113, 142] on span "Event Organizer" at bounding box center [111, 139] width 113 height 37
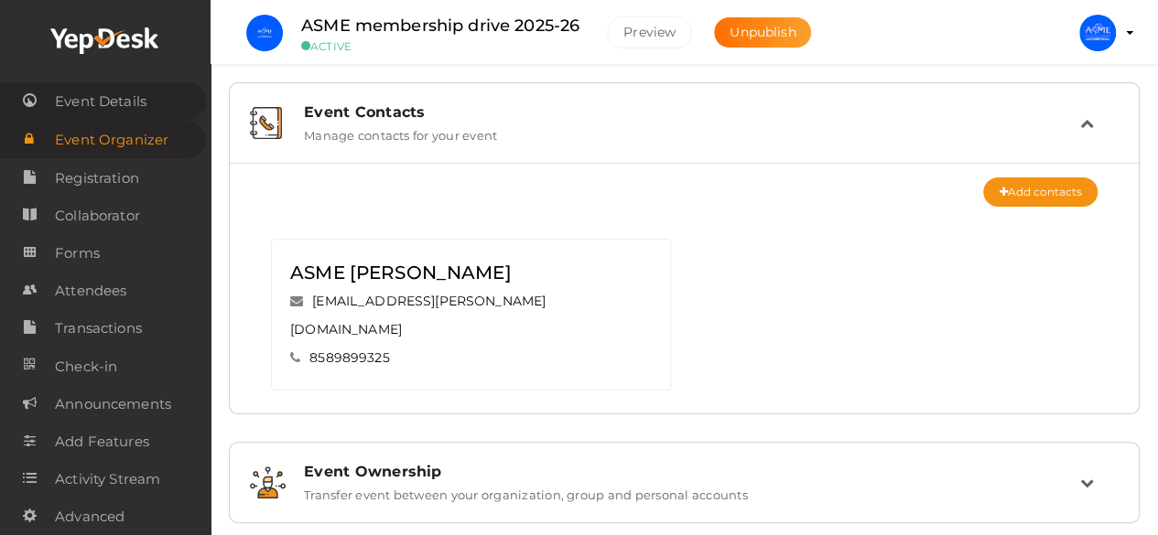
click at [131, 103] on span "Event Details" at bounding box center [101, 101] width 92 height 37
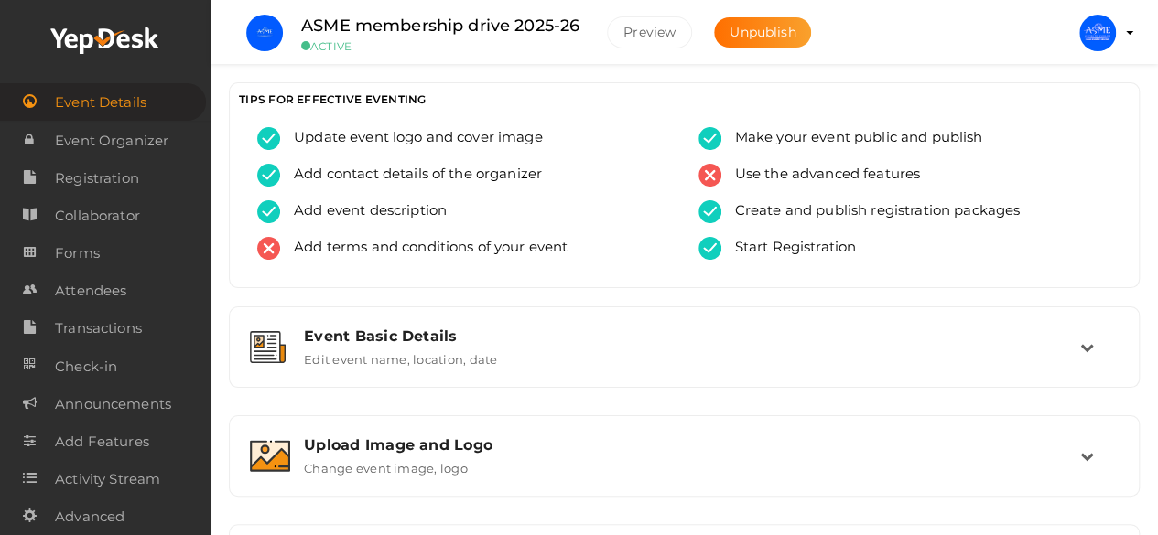
scroll to position [204, 0]
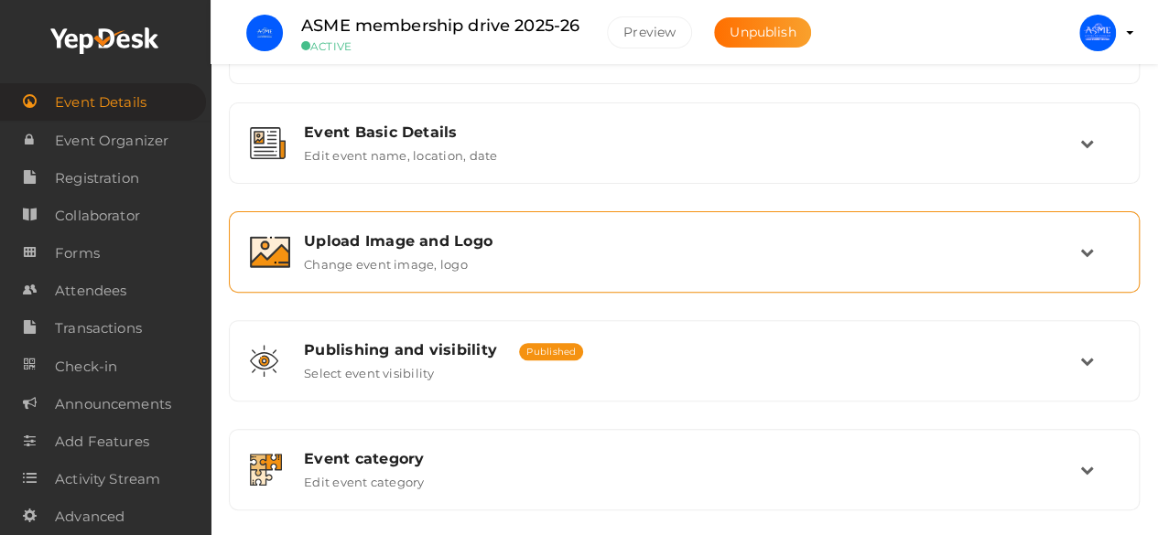
click at [1082, 253] on icon at bounding box center [1087, 252] width 14 height 14
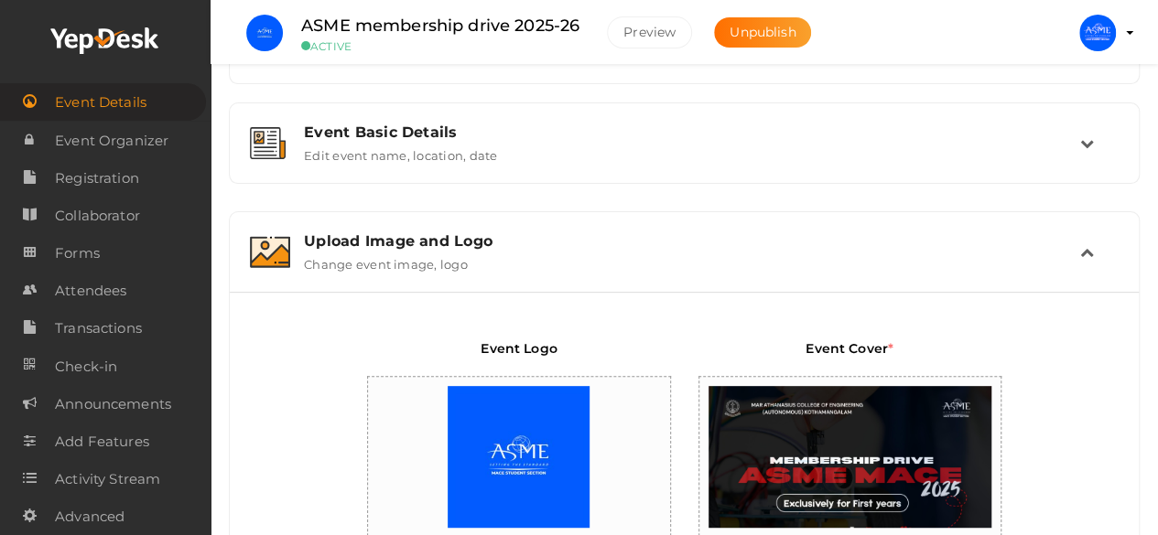
click at [1082, 253] on icon at bounding box center [1087, 252] width 14 height 14
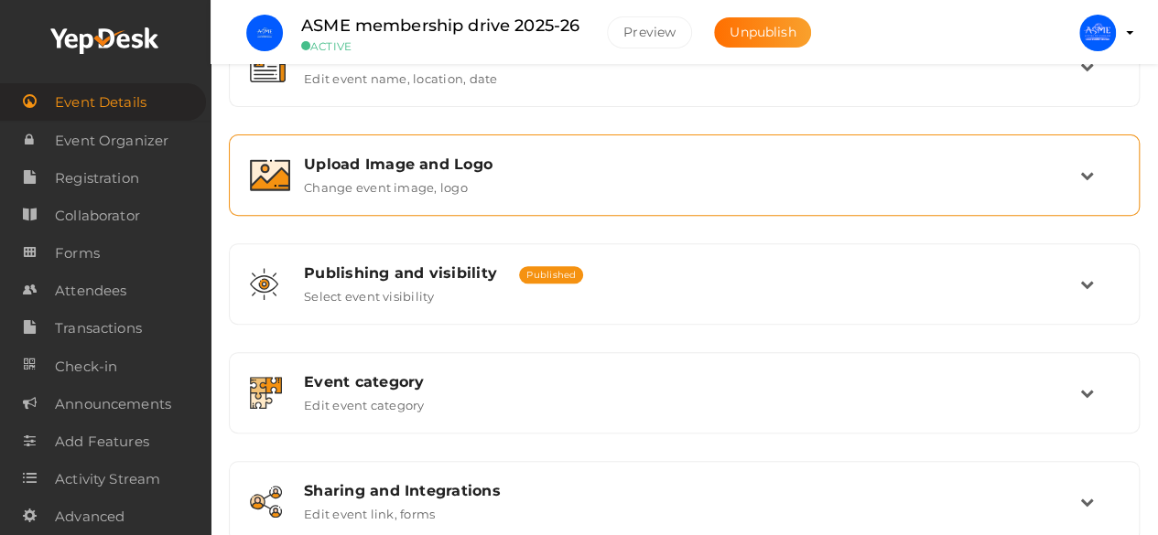
scroll to position [283, 0]
click at [1083, 156] on td at bounding box center [1099, 173] width 38 height 39
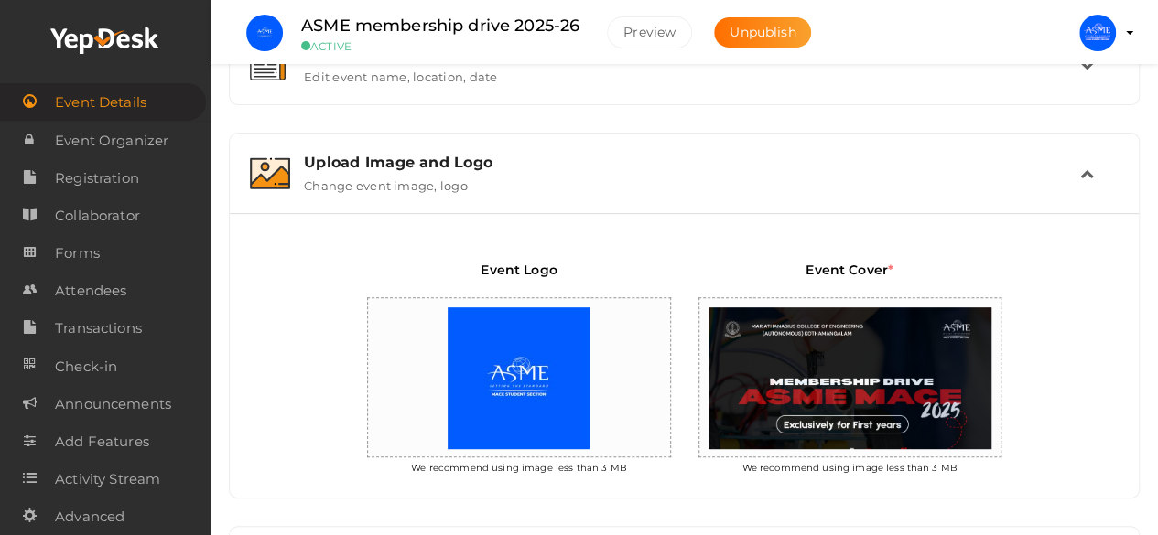
click at [1083, 156] on td at bounding box center [1099, 173] width 38 height 39
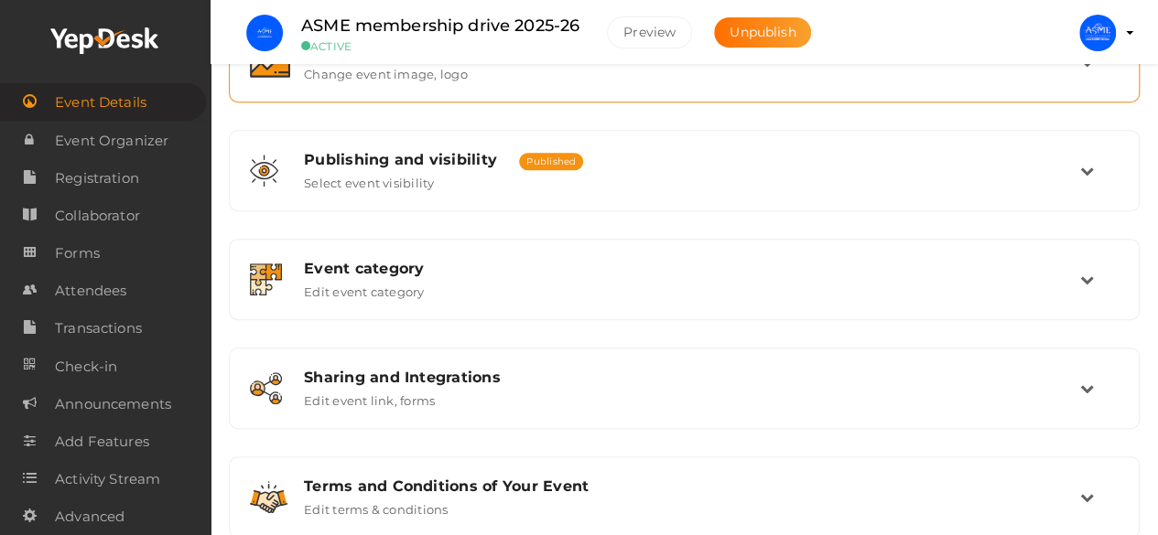
scroll to position [395, 0]
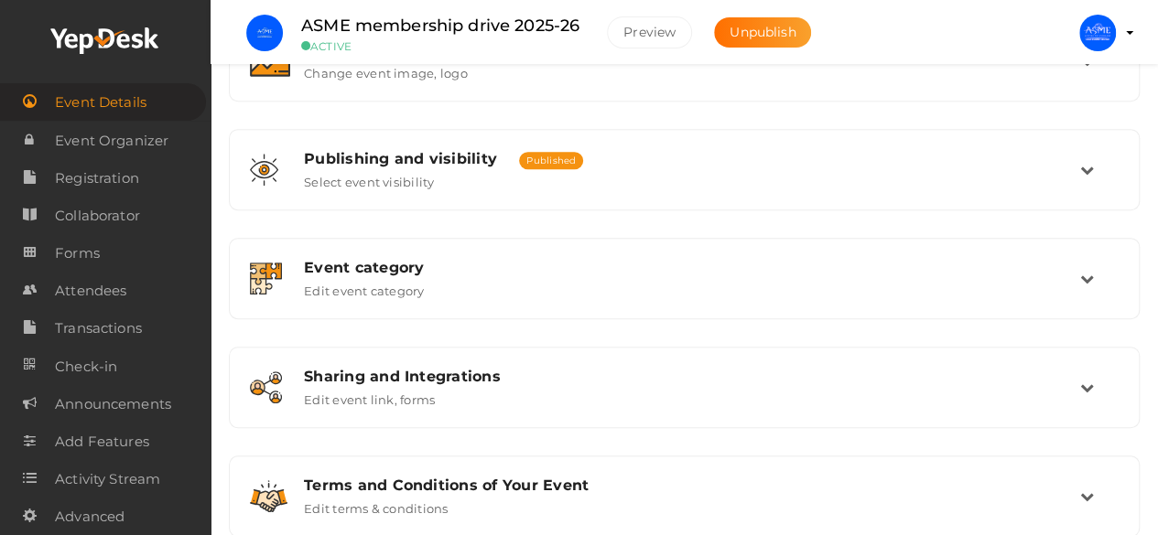
click at [1113, 19] on button "ASME [PERSON_NAME] [EMAIL_ADDRESS][PERSON_NAME][DOMAIN_NAME] Personal Profile M…" at bounding box center [1097, 33] width 48 height 38
click at [1104, 33] on img at bounding box center [1097, 33] width 37 height 37
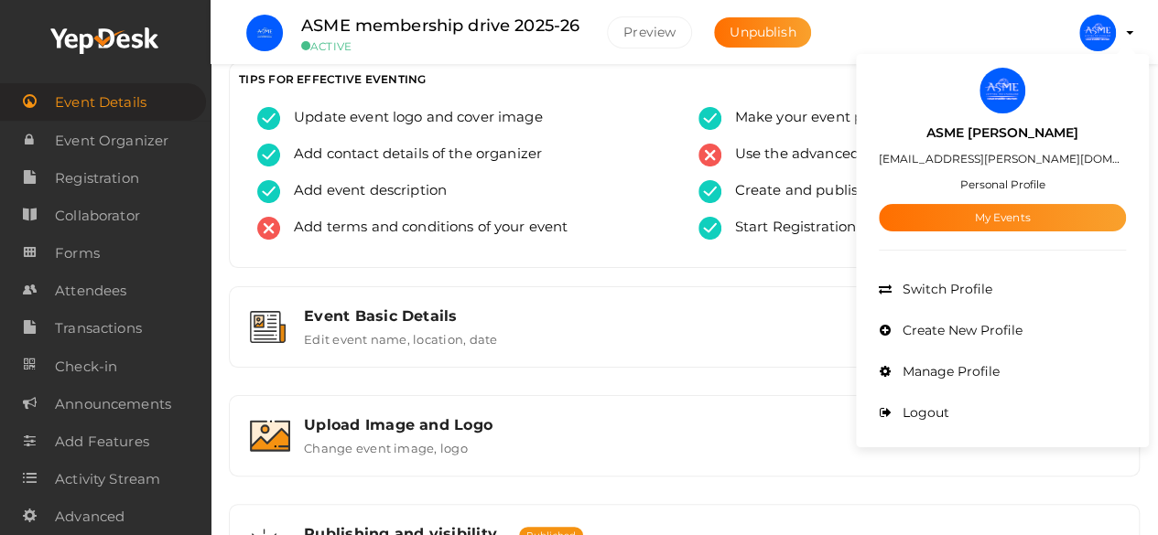
scroll to position [0, 0]
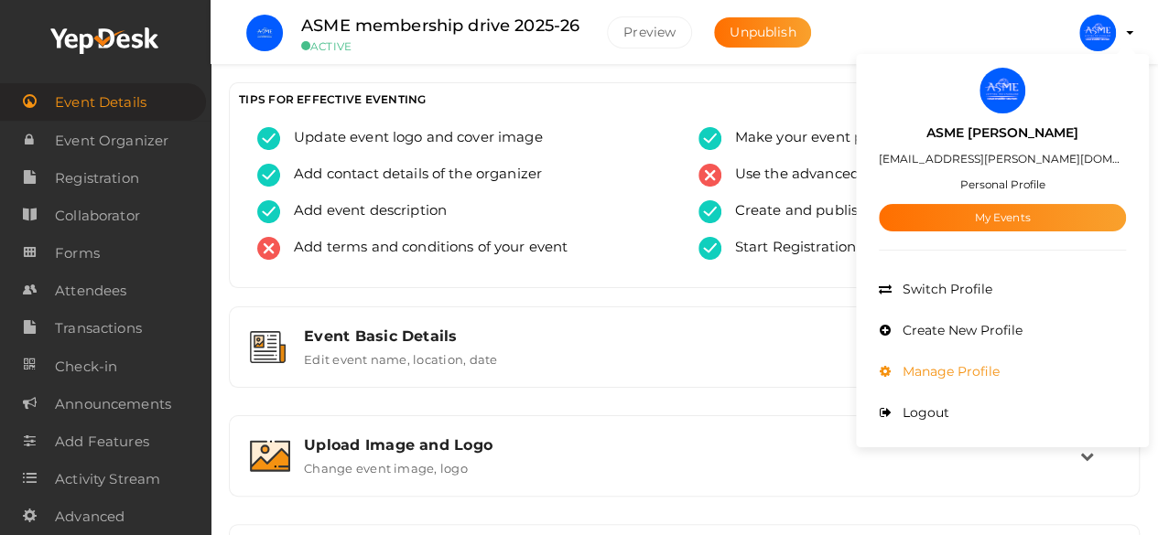
click at [983, 367] on span "Manage Profile" at bounding box center [949, 371] width 102 height 16
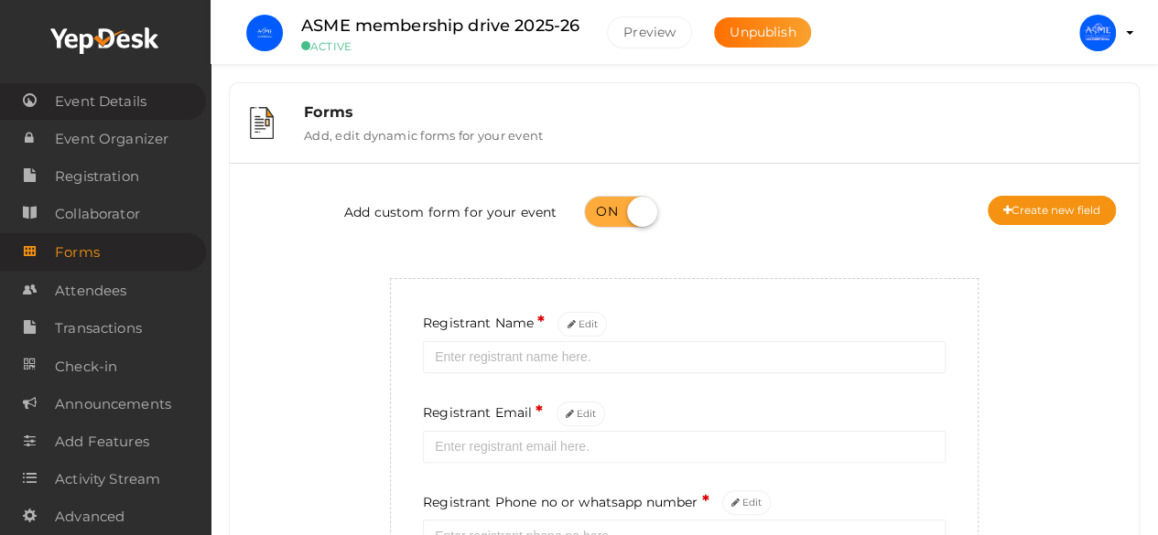
click at [91, 97] on span "Event Details" at bounding box center [101, 101] width 92 height 37
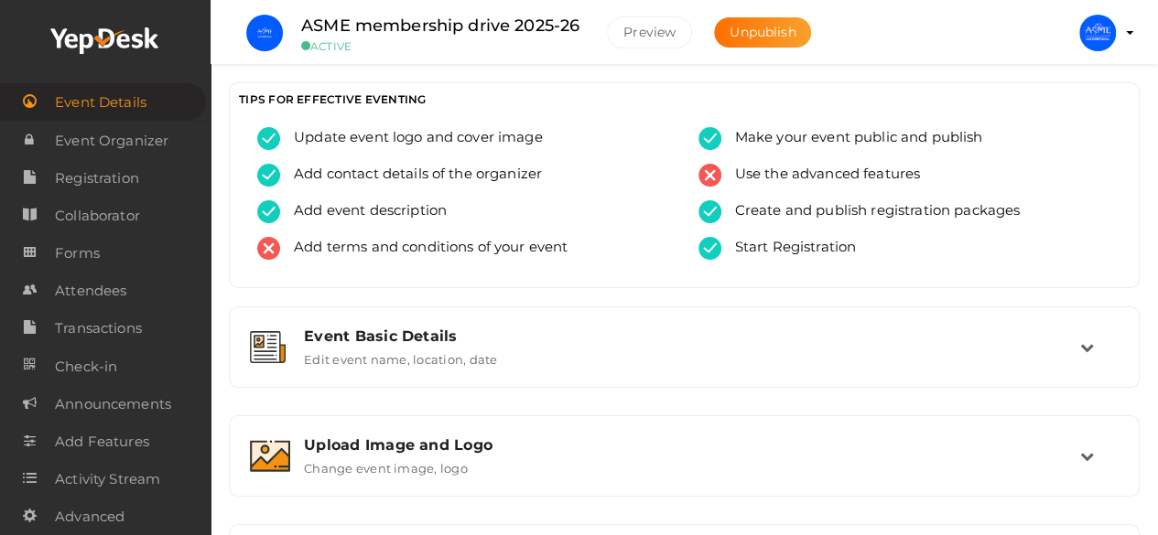
click at [1108, 28] on img at bounding box center [1097, 33] width 37 height 37
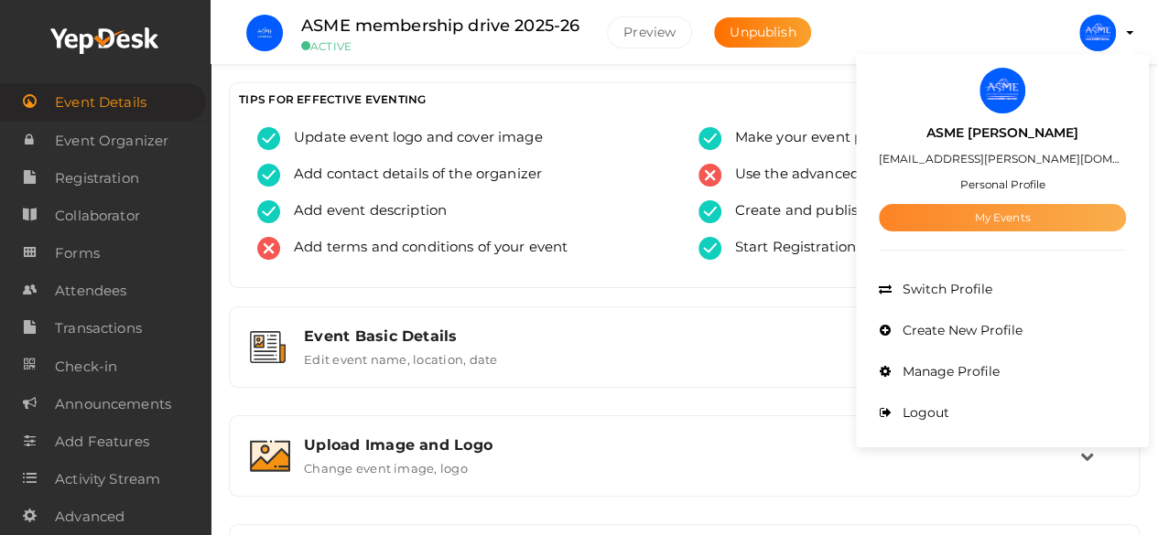
click at [1062, 209] on link "My Events" at bounding box center [1001, 217] width 247 height 27
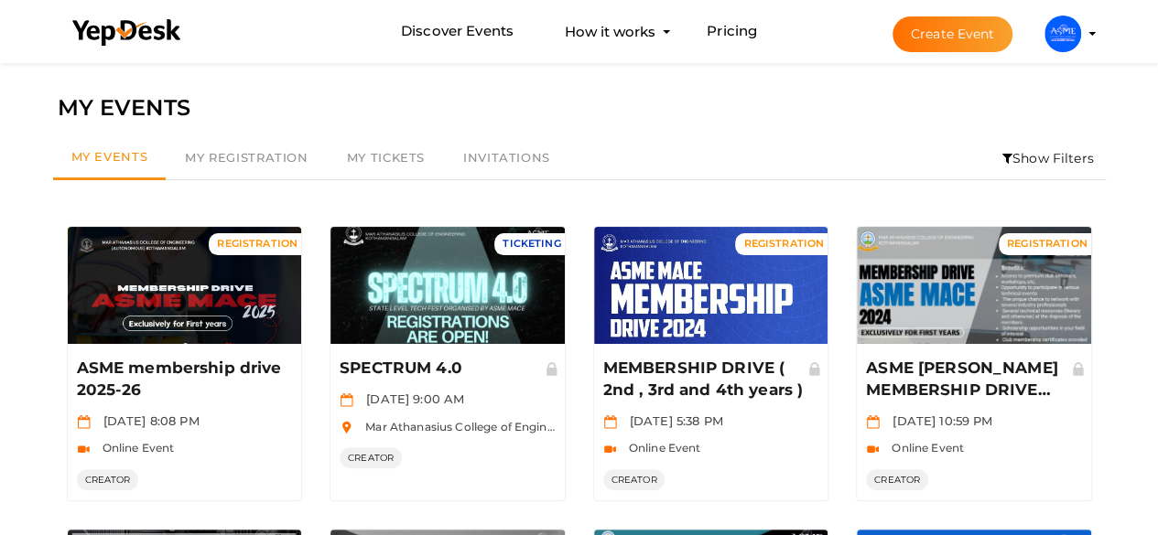
scroll to position [88, 0]
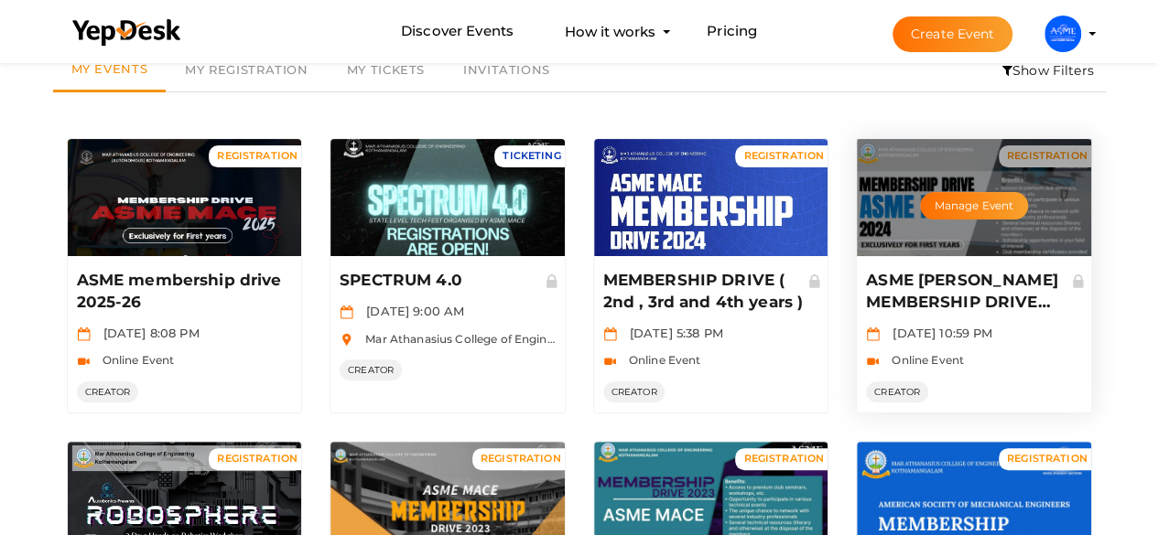
click at [988, 259] on div "ASME MACE MEMBERSHIP DRIVE 2024-25 Sep 12 2024, 10:59 PM Online Event CREATOR M…" at bounding box center [973, 334] width 234 height 156
click at [1023, 264] on div "ASME MACE MEMBERSHIP DRIVE 2024-25 Sep 12 2024, 10:59 PM Online Event CREATOR M…" at bounding box center [973, 334] width 234 height 156
click at [985, 202] on button "Manage Event" at bounding box center [974, 205] width 108 height 27
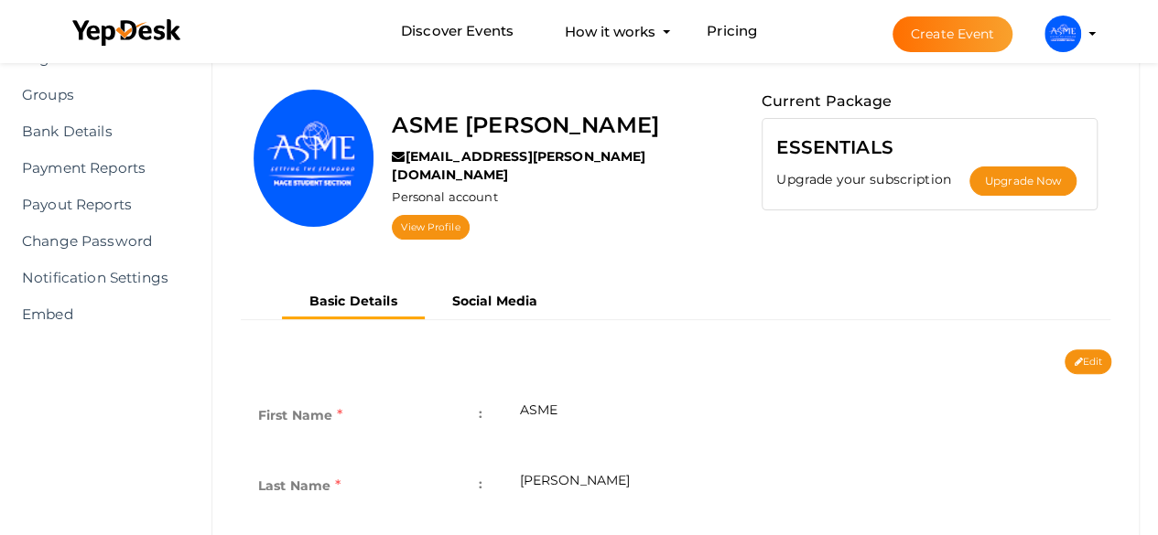
scroll to position [152, 0]
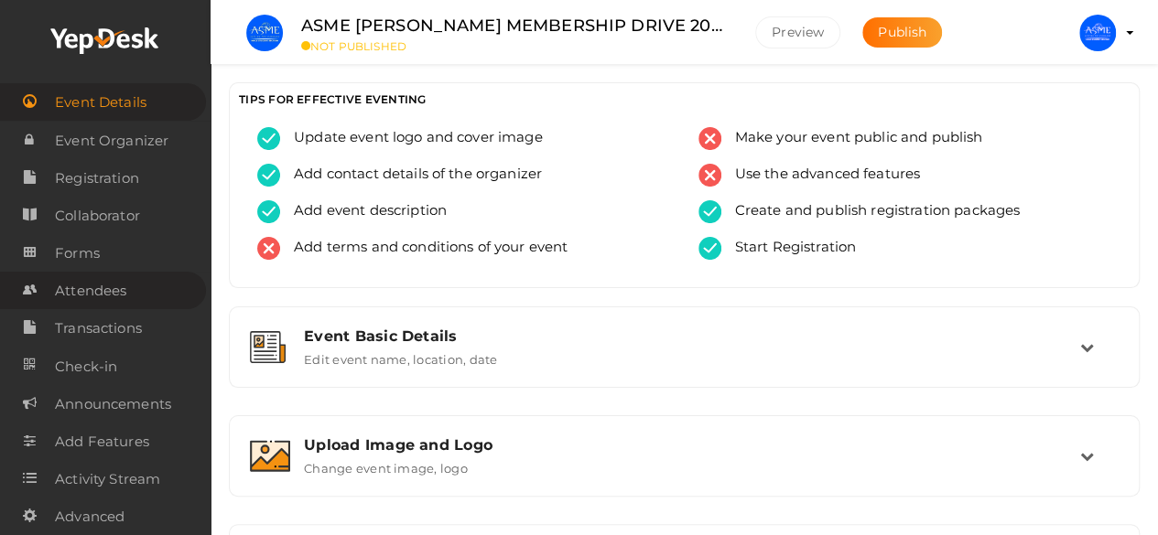
scroll to position [20, 0]
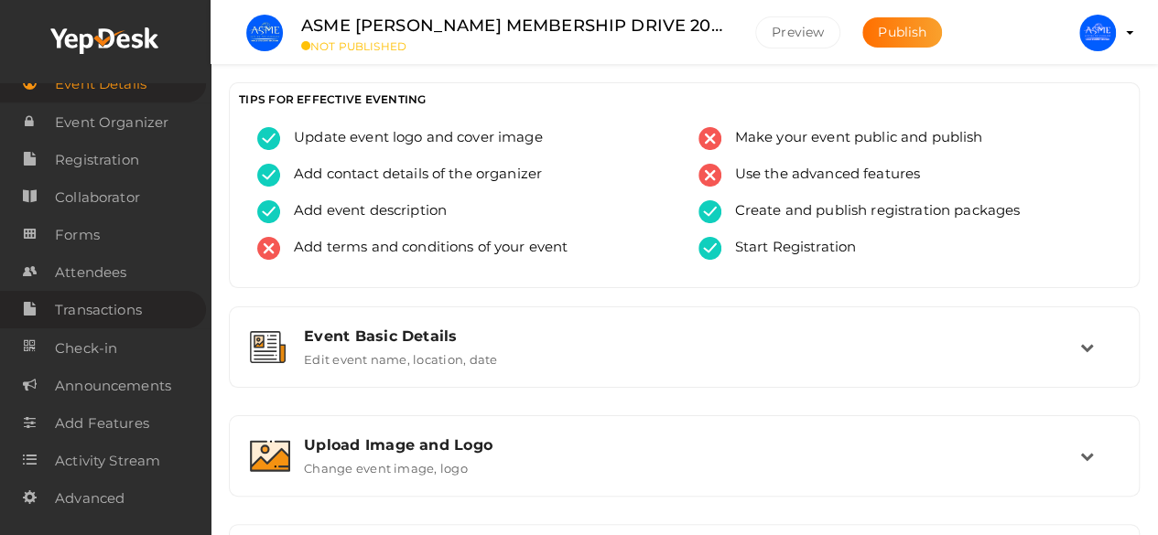
click at [82, 302] on span "Transactions" at bounding box center [98, 310] width 87 height 37
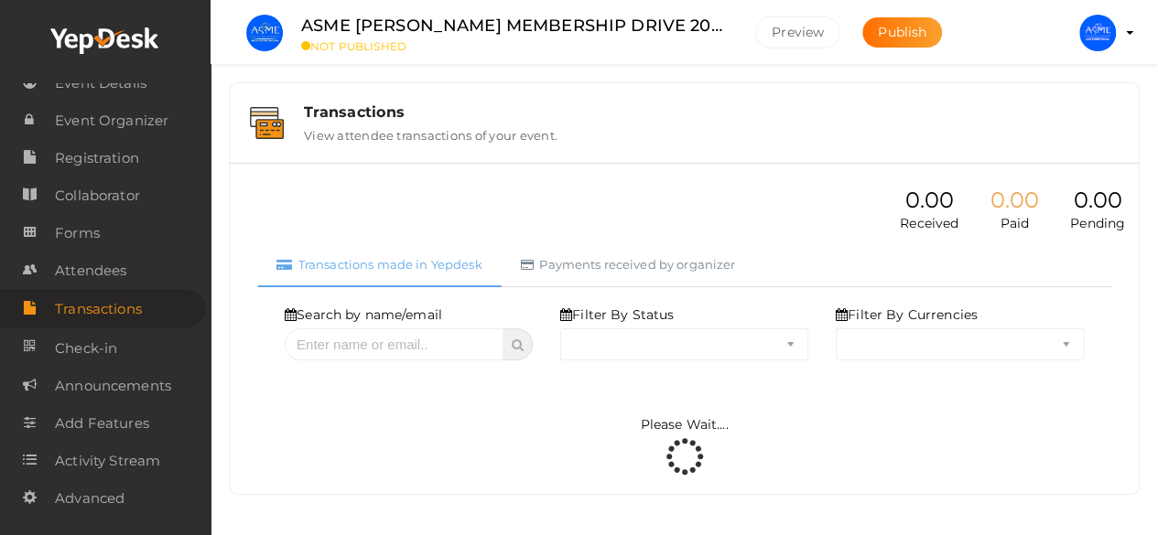
select select "ALL"
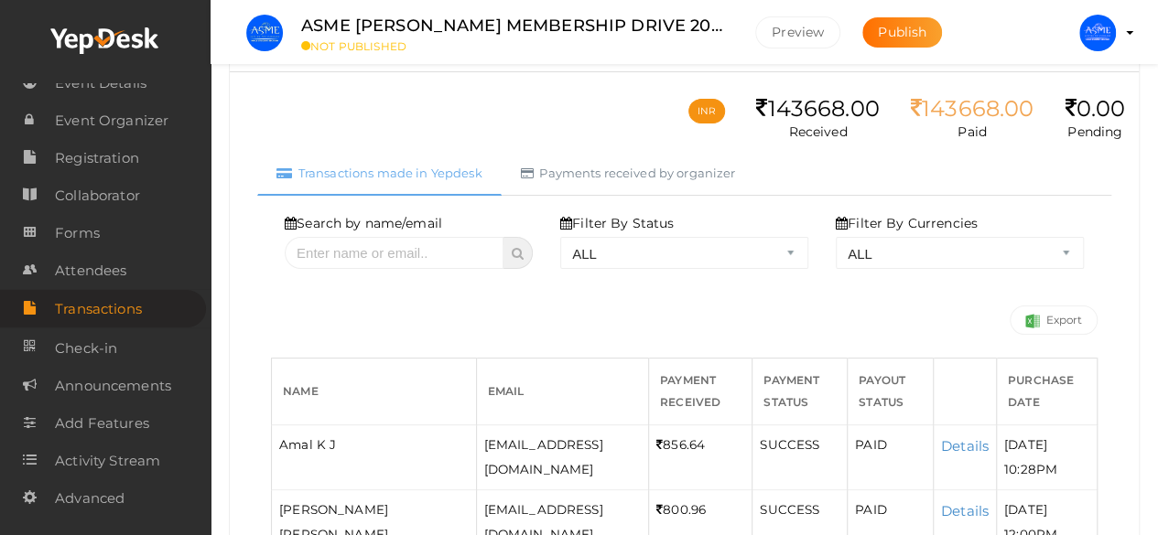
scroll to position [92, 0]
click at [587, 177] on link "Payments received by organizer" at bounding box center [627, 172] width 253 height 45
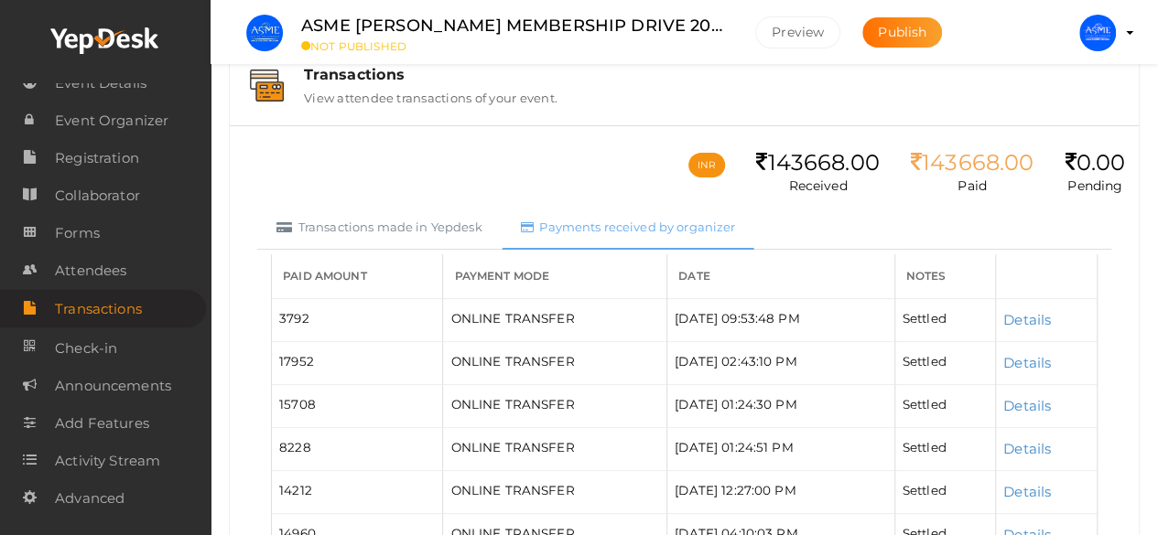
scroll to position [0, 0]
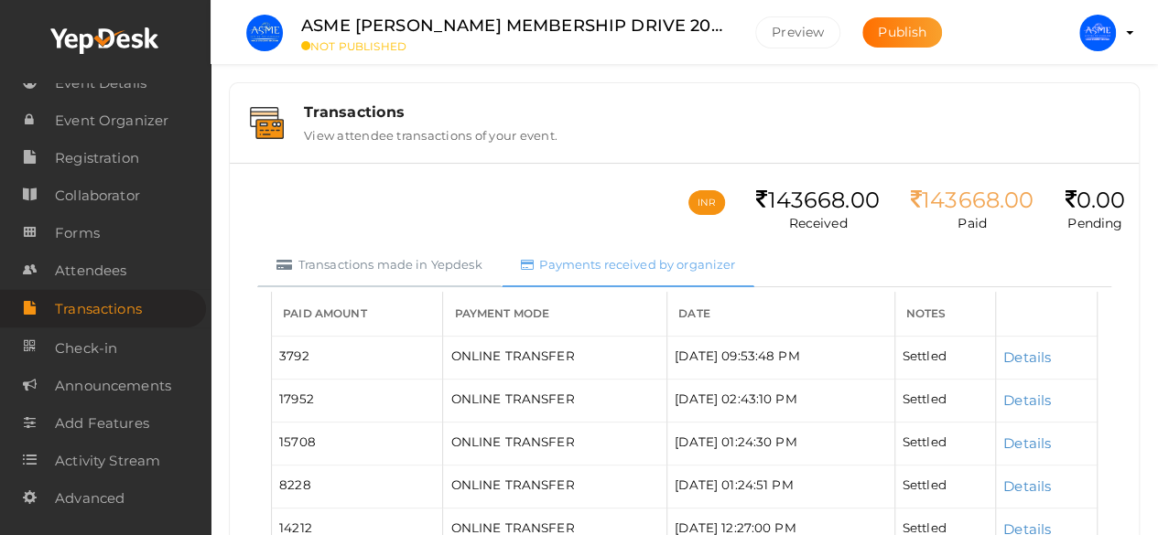
click at [397, 264] on link "Transactions made in Yepdesk" at bounding box center [379, 264] width 244 height 45
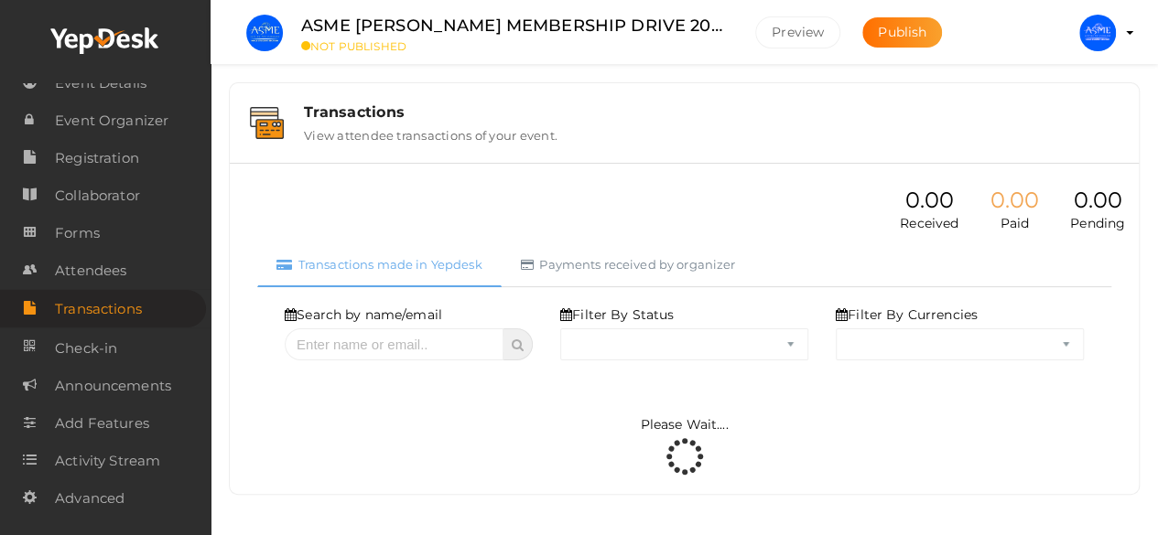
select select "ALL"
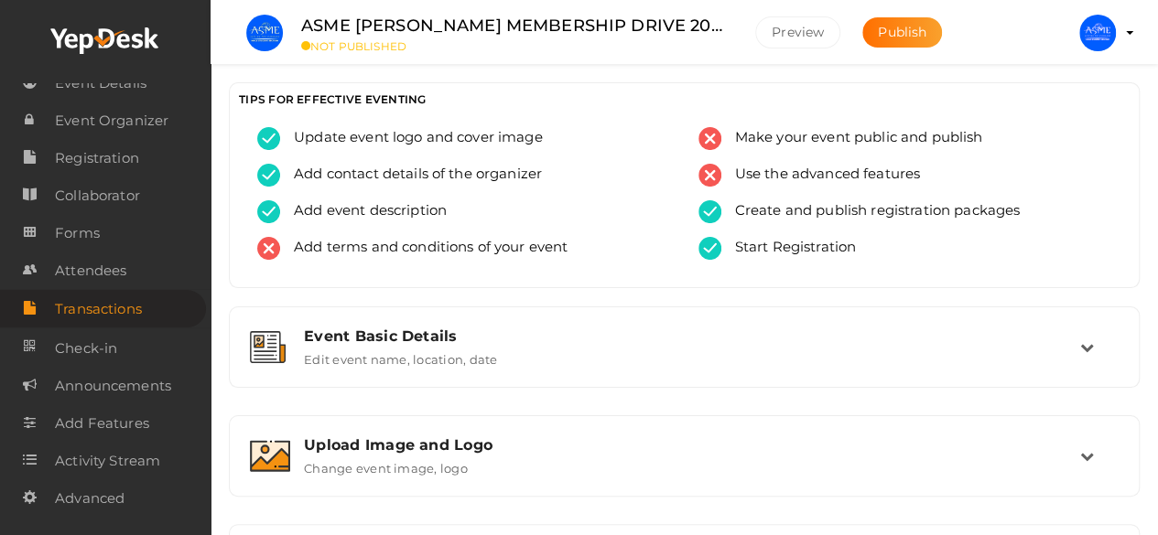
click at [1086, 27] on img at bounding box center [1097, 33] width 37 height 37
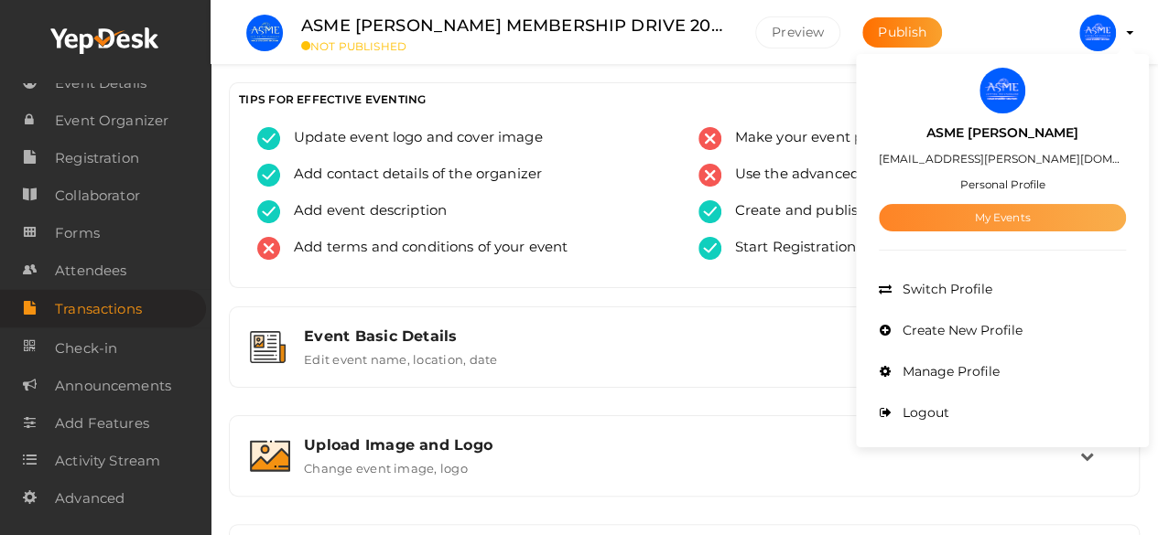
click at [1008, 219] on link "My Events" at bounding box center [1001, 217] width 247 height 27
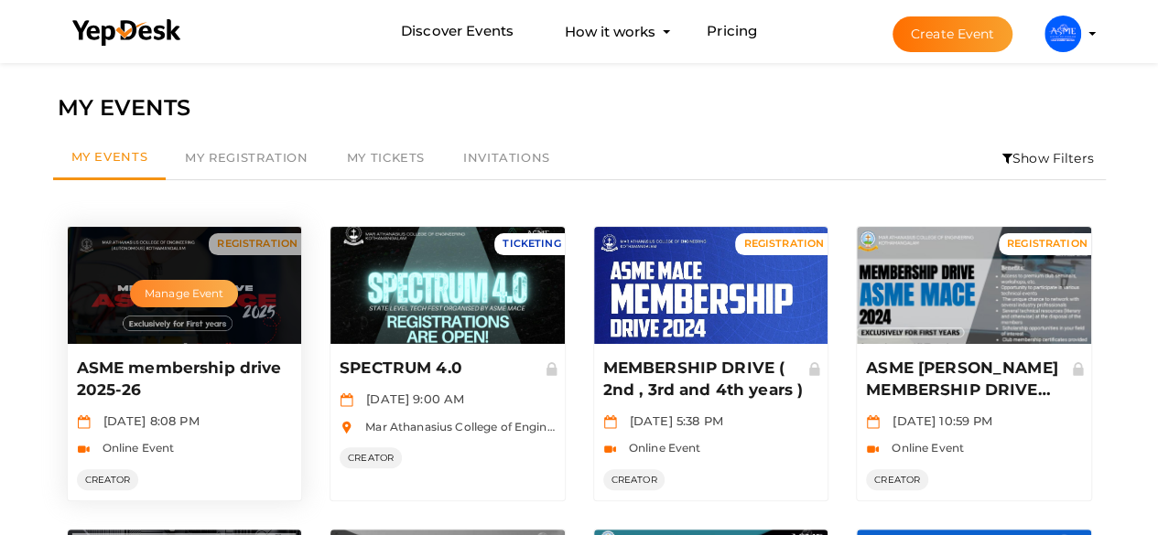
click at [174, 294] on button "Manage Event" at bounding box center [184, 293] width 108 height 27
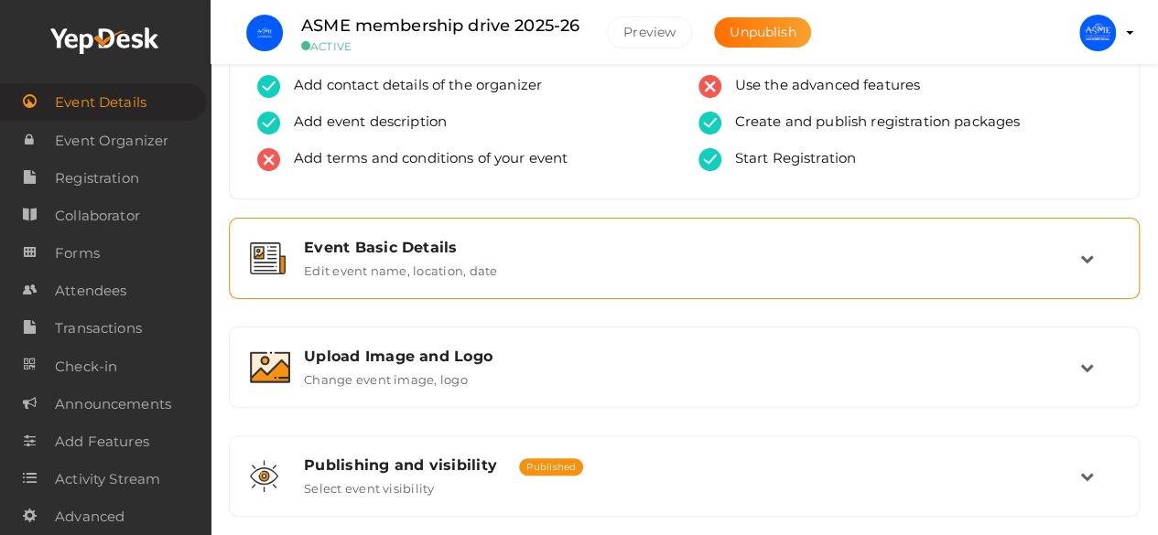
scroll to position [88, 0]
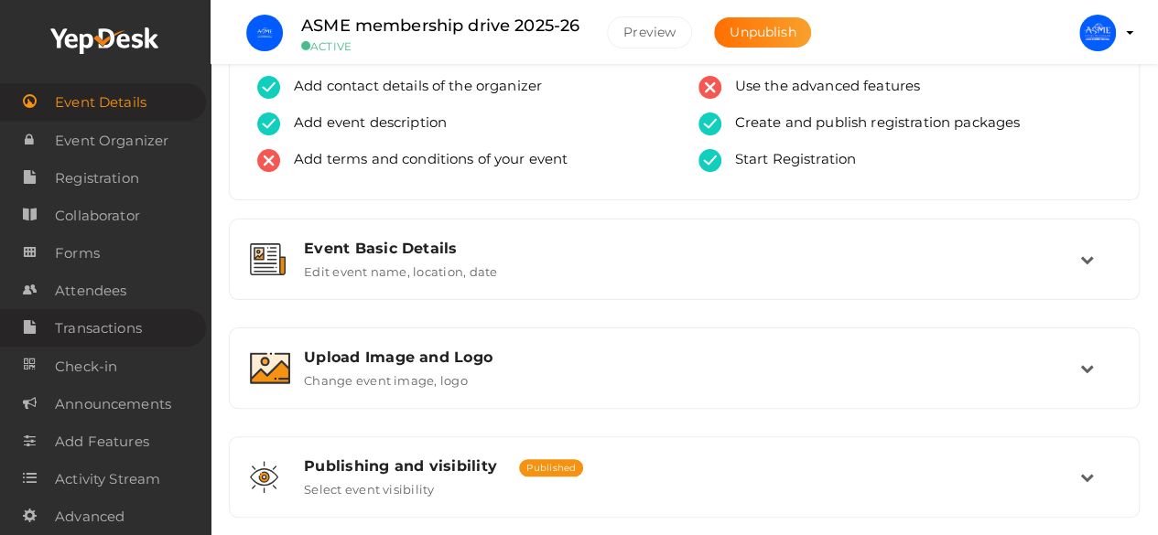
click at [109, 334] on span "Transactions" at bounding box center [98, 328] width 87 height 37
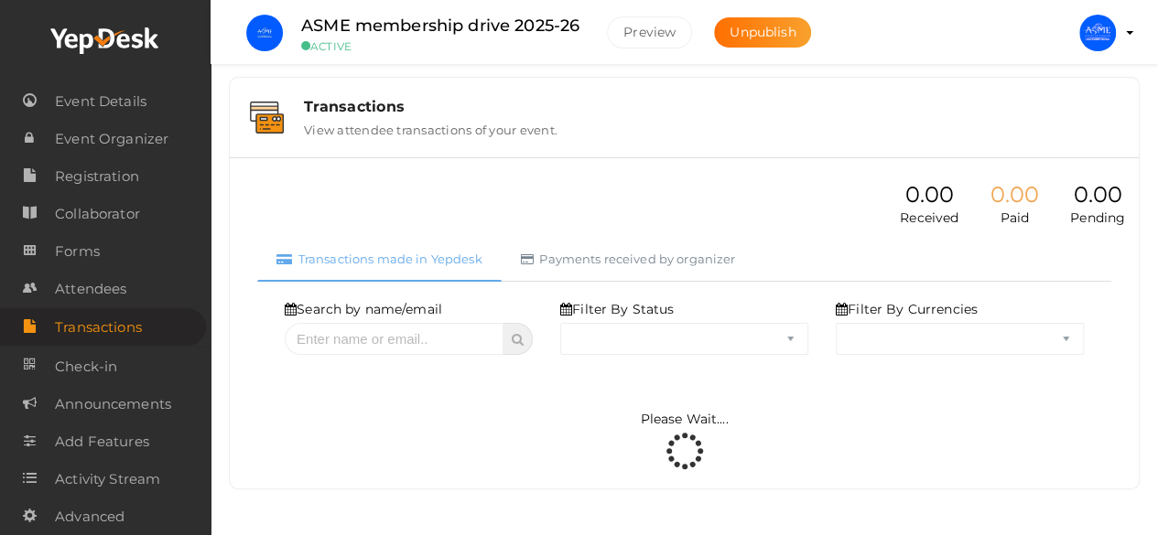
scroll to position [4, 0]
select select "ALL"
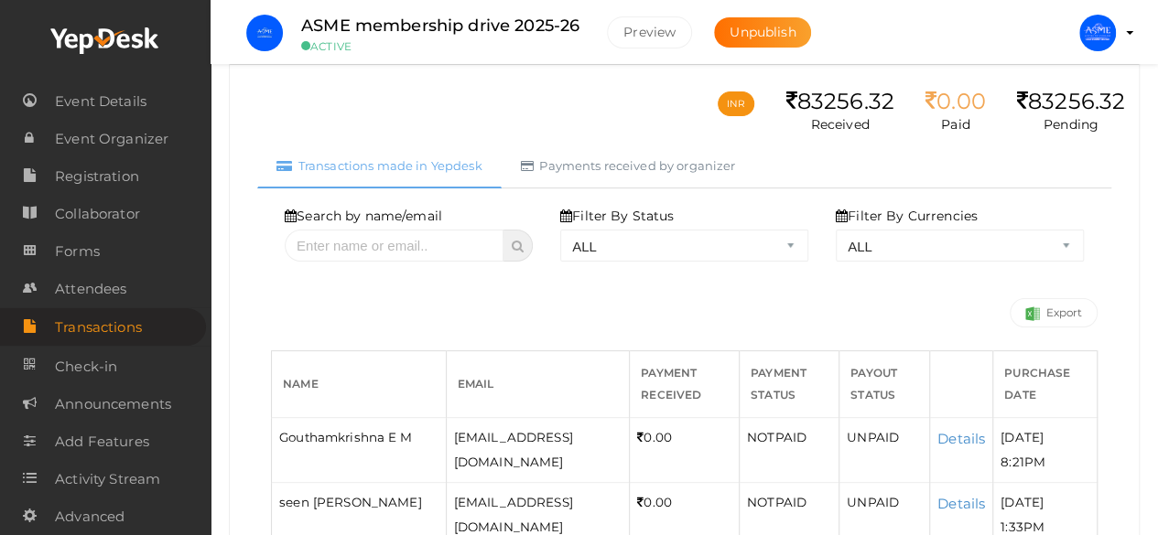
scroll to position [102, 0]
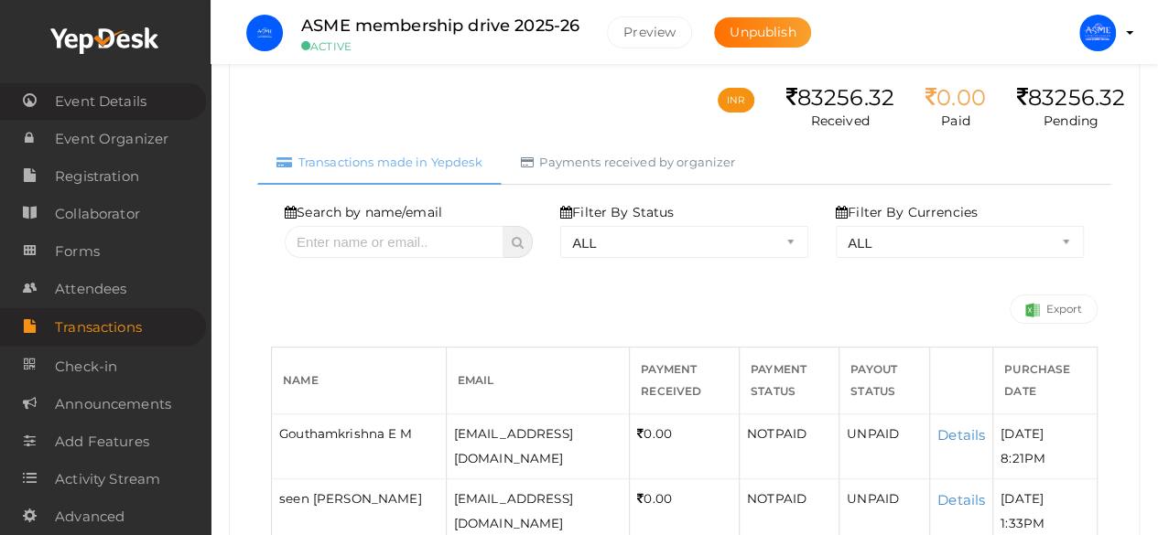
click at [85, 100] on span "Event Details" at bounding box center [101, 101] width 92 height 37
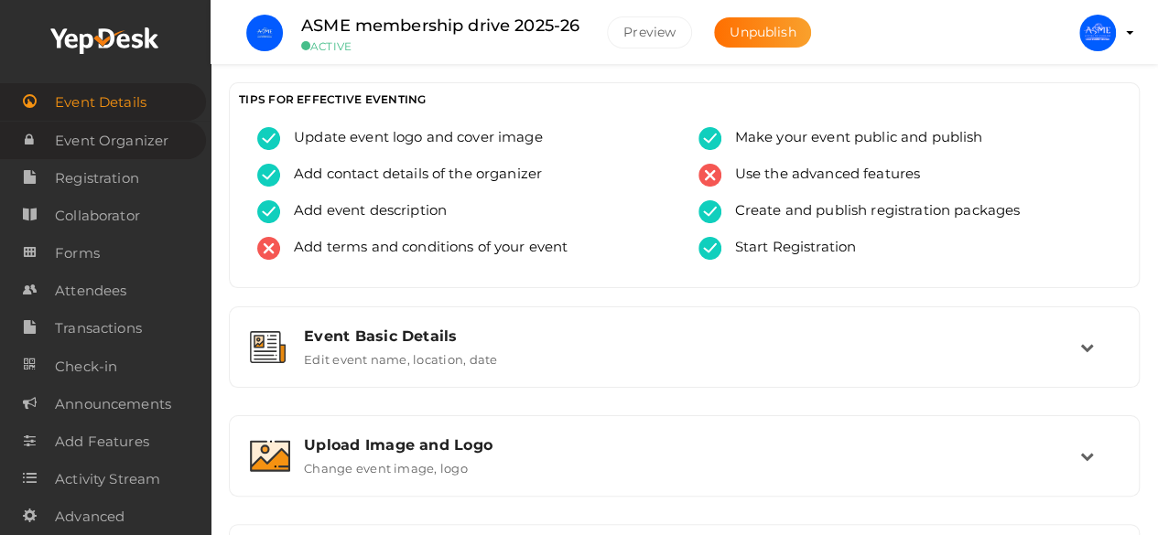
click at [142, 140] on span "Event Organizer" at bounding box center [111, 141] width 113 height 37
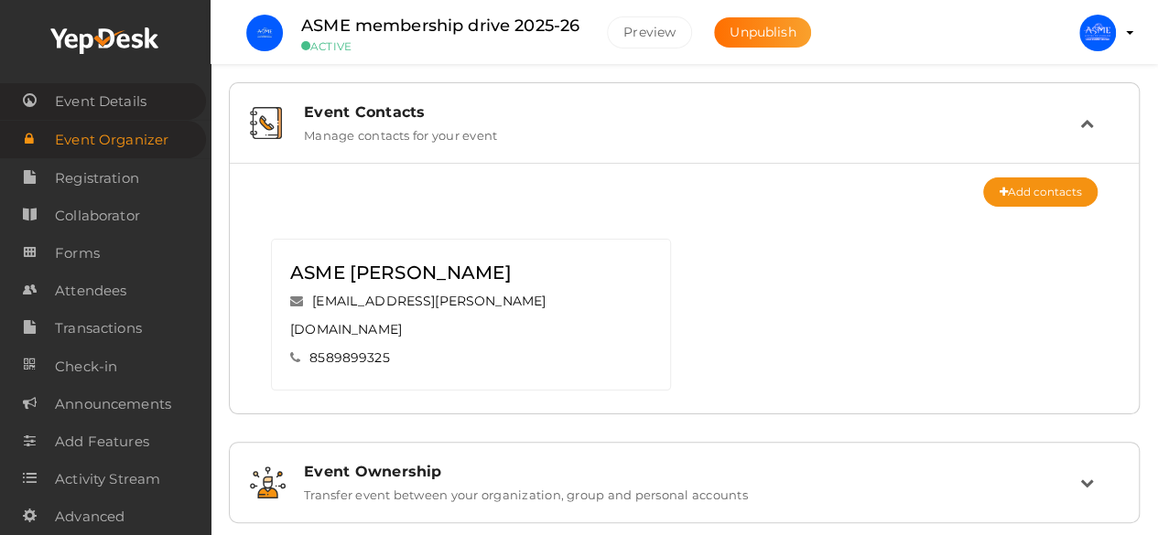
click at [101, 98] on span "Event Details" at bounding box center [101, 101] width 92 height 37
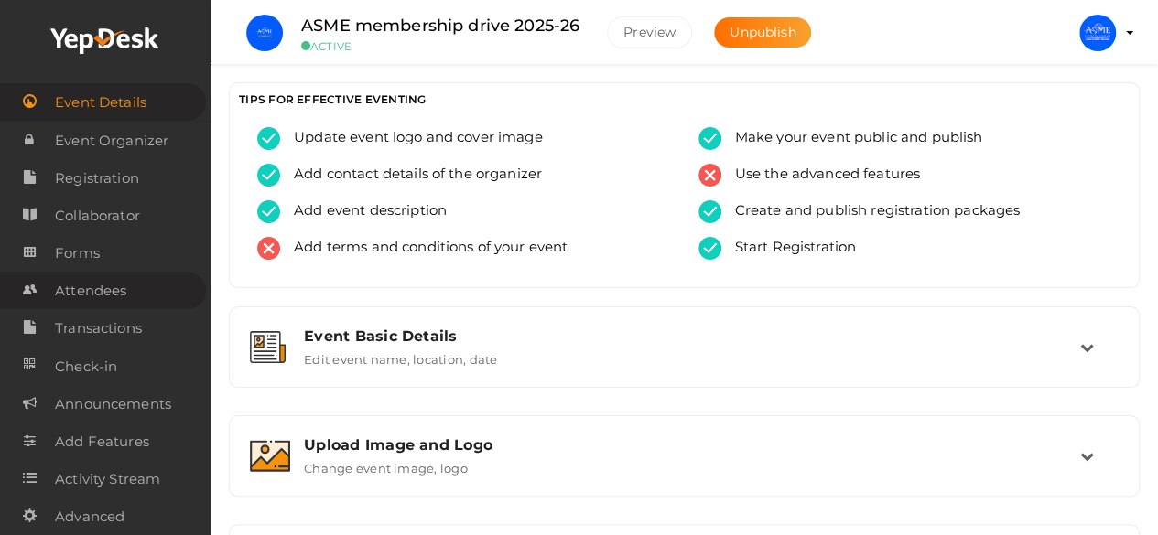
click at [99, 301] on span "Attendees" at bounding box center [90, 291] width 71 height 37
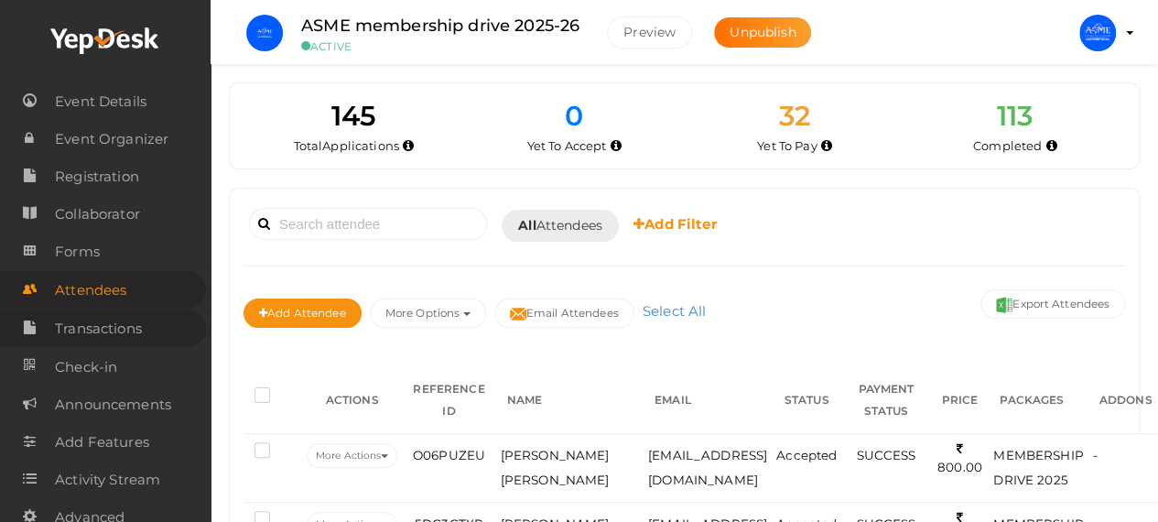
click at [88, 338] on span "Transactions" at bounding box center [98, 328] width 87 height 37
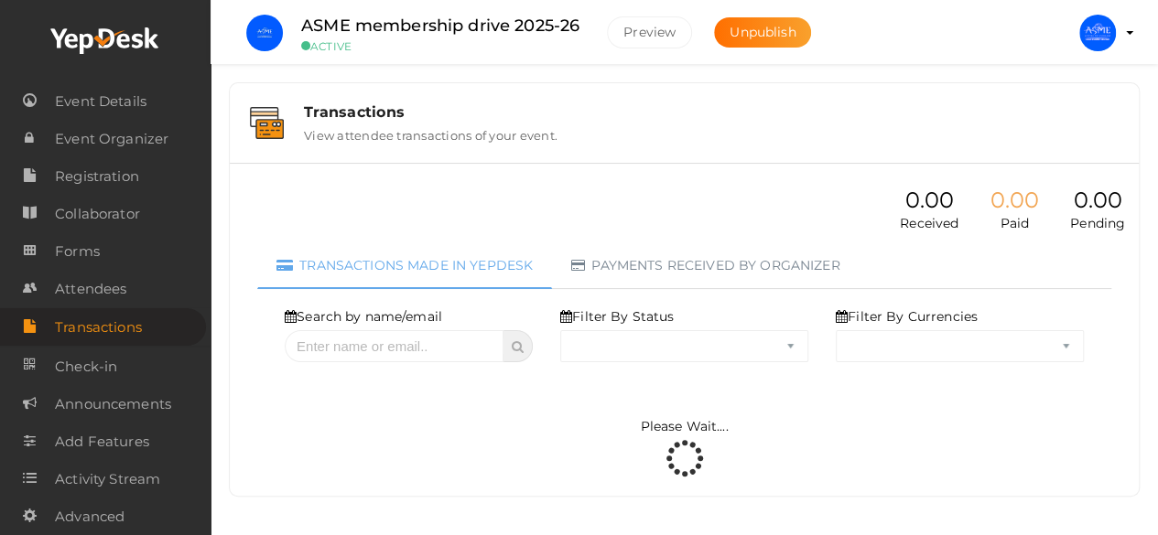
select select "ALL"
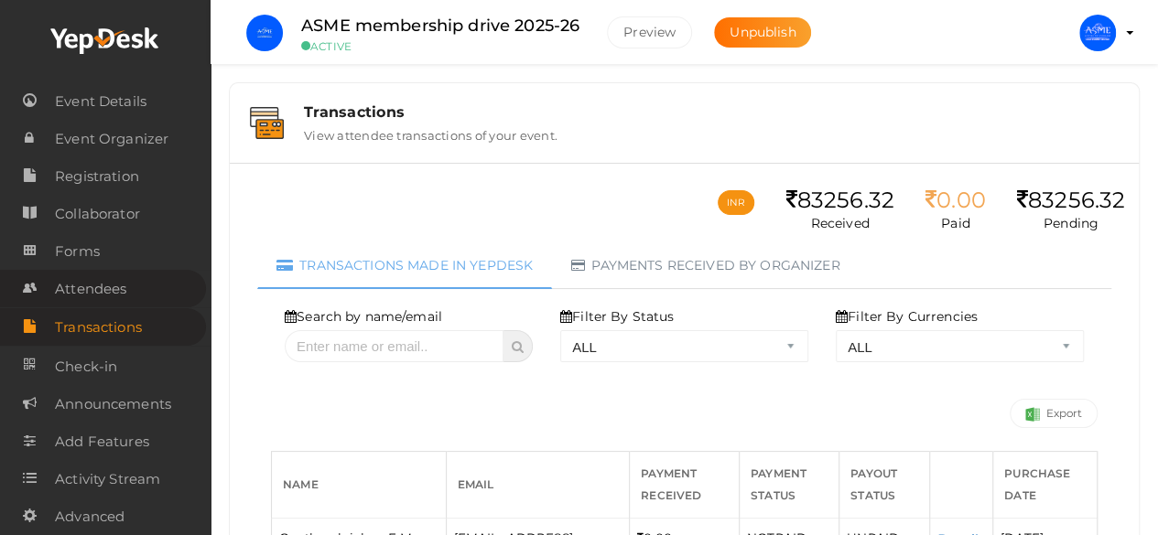
scroll to position [20, 0]
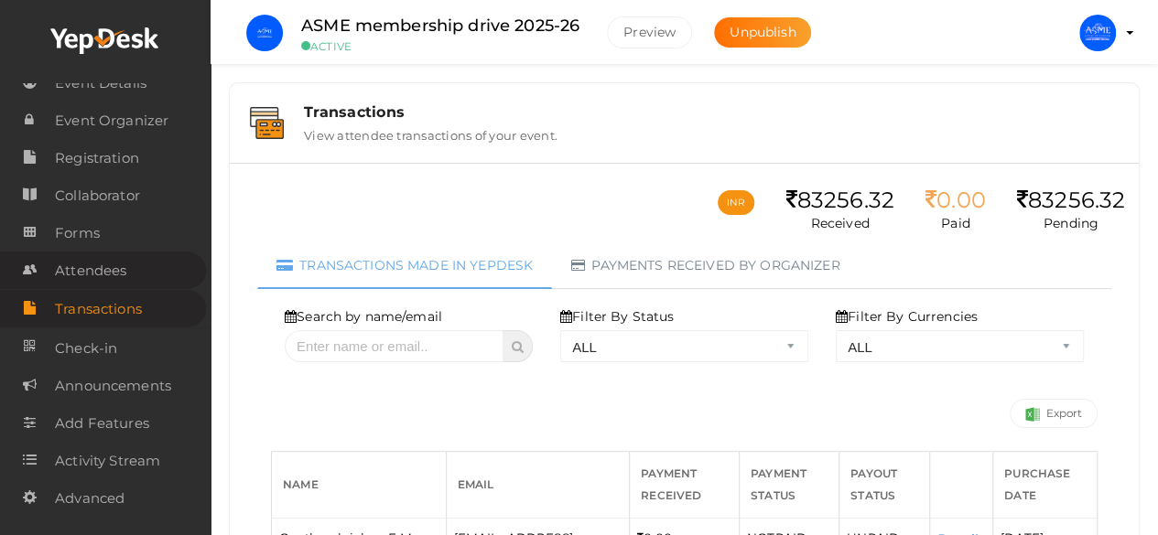
click at [71, 272] on span "Attendees" at bounding box center [90, 271] width 71 height 37
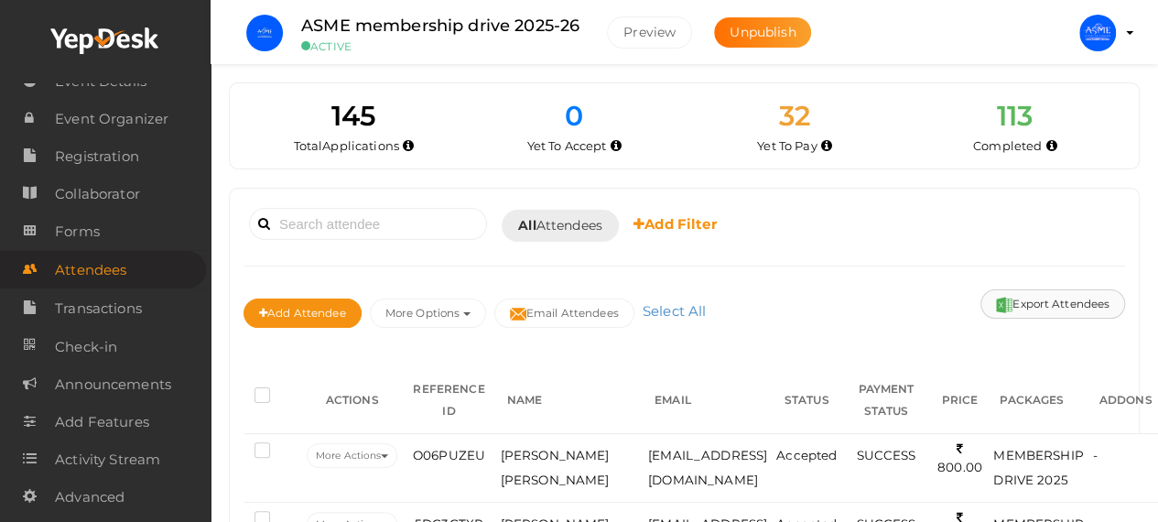
click at [1035, 301] on button "Export Attendees" at bounding box center [1052, 303] width 145 height 29
